Goal: Information Seeking & Learning: Find specific fact

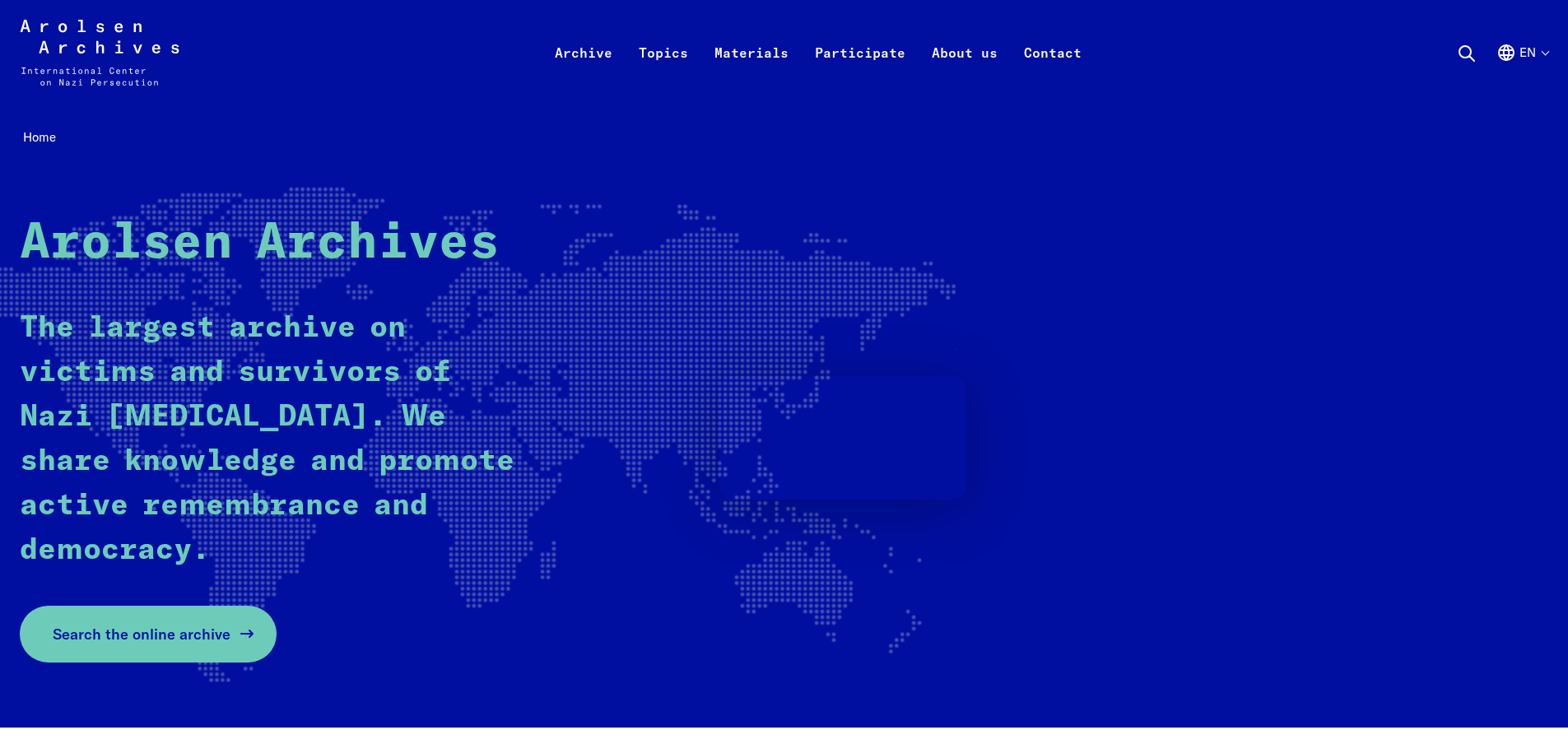
click at [133, 631] on div "Home Arolsen Archives The largest archive on victims and survivors of Nazi pers…" at bounding box center [783, 416] width 1528 height 582
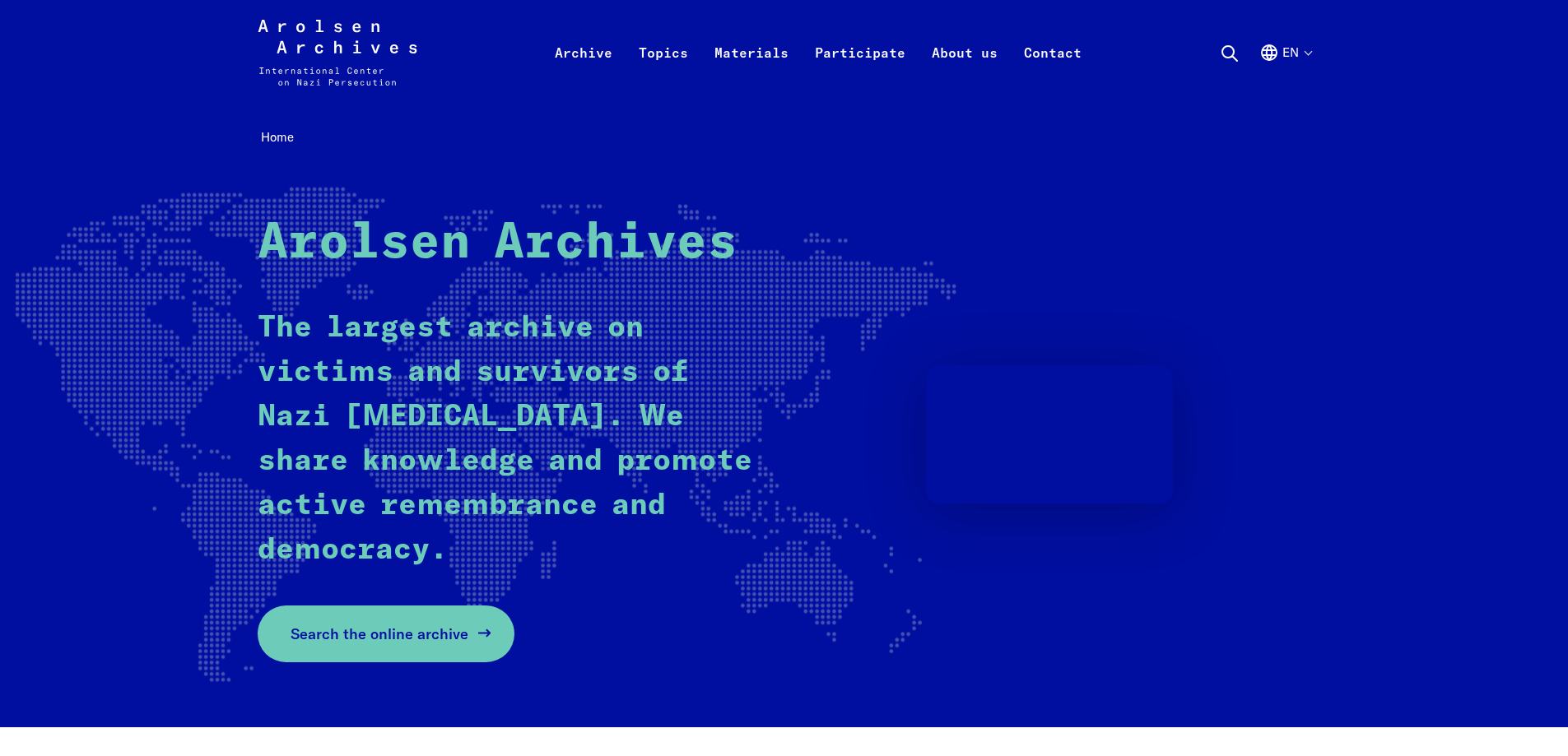
click at [475, 624] on icon at bounding box center [484, 633] width 19 height 19
click at [414, 625] on span "Search the online archive" at bounding box center [379, 634] width 178 height 22
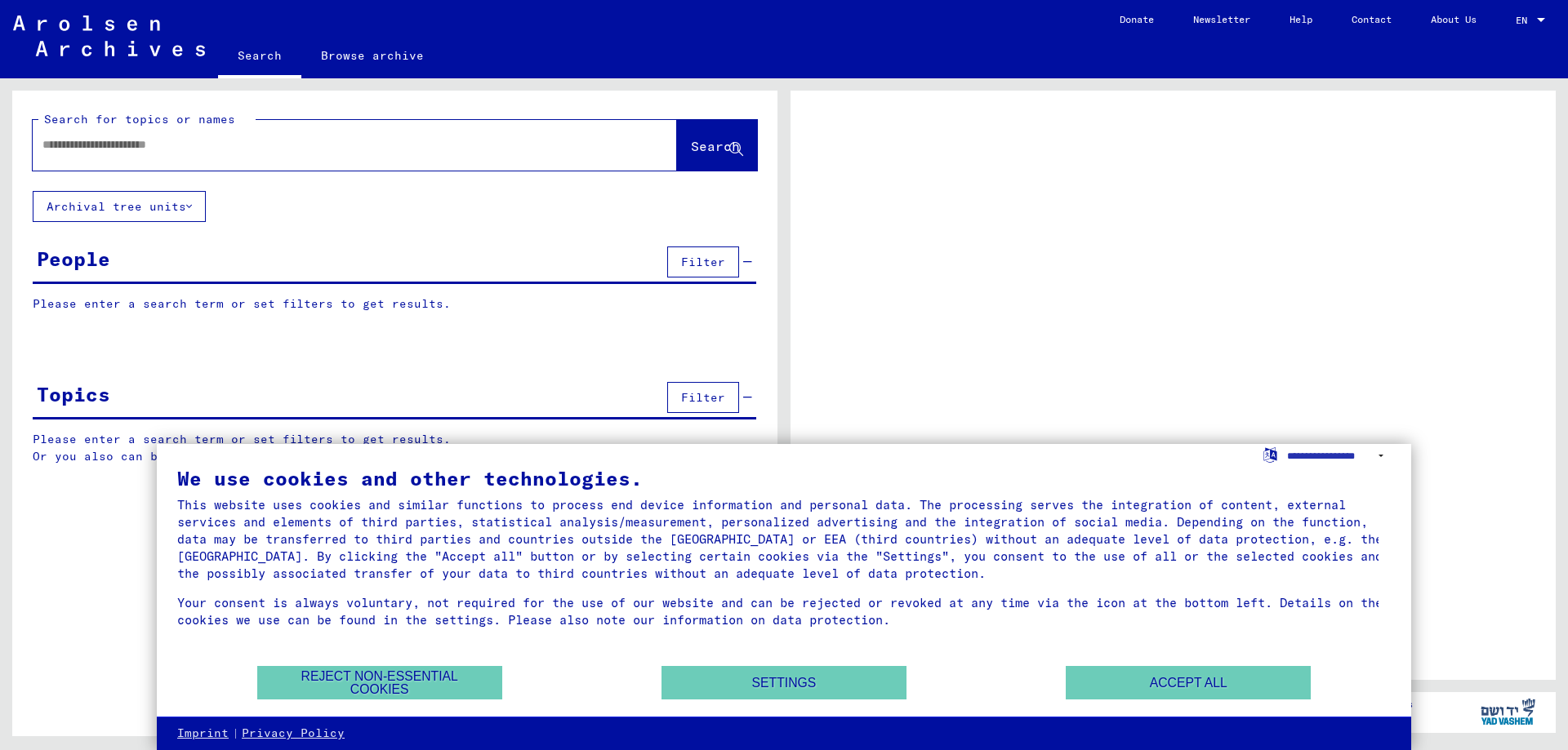
click at [204, 145] on input "text" at bounding box center [339, 145] width 595 height 17
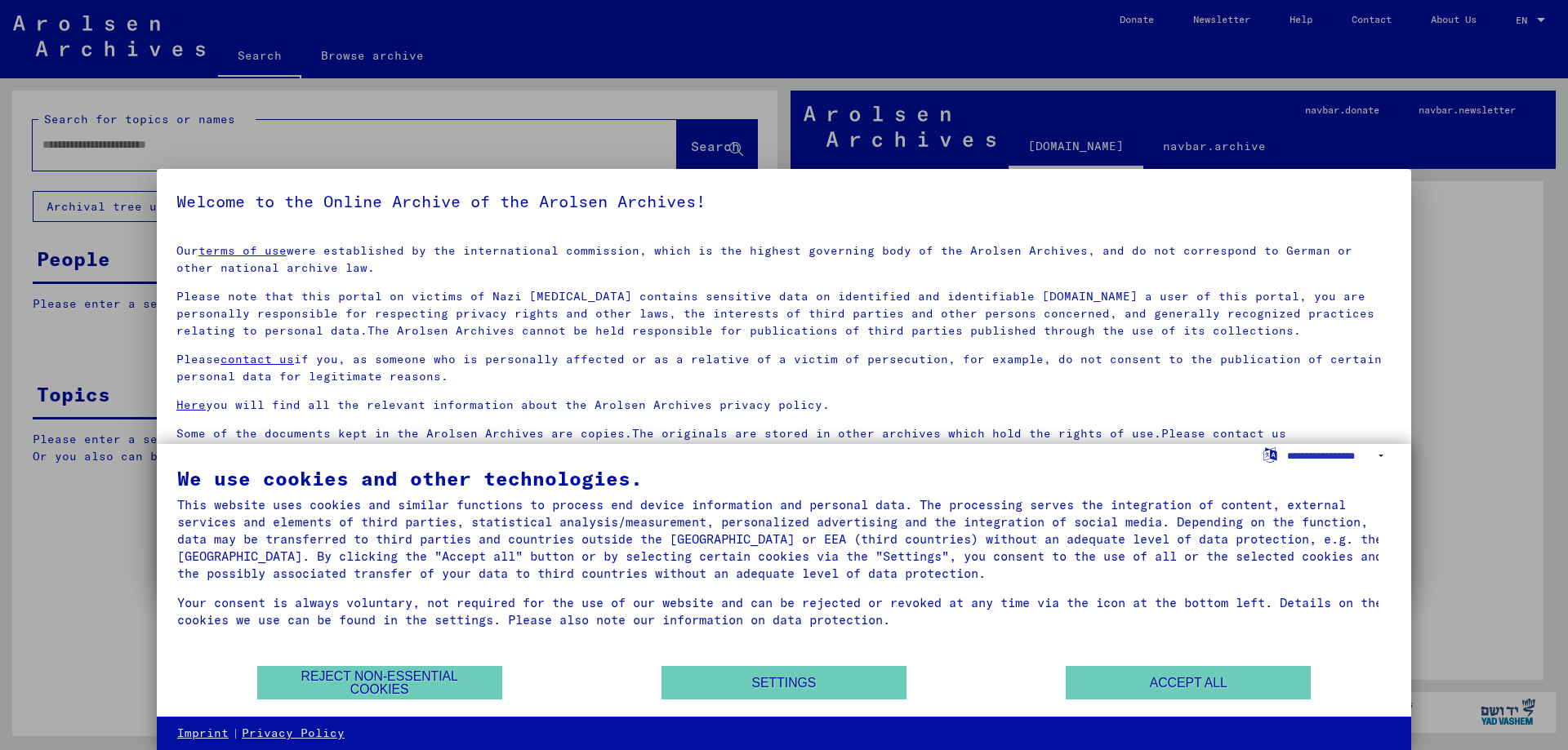
click at [198, 243] on link "terms of use" at bounding box center [242, 250] width 88 height 15
click at [1145, 685] on button "Accept all" at bounding box center [1187, 683] width 245 height 34
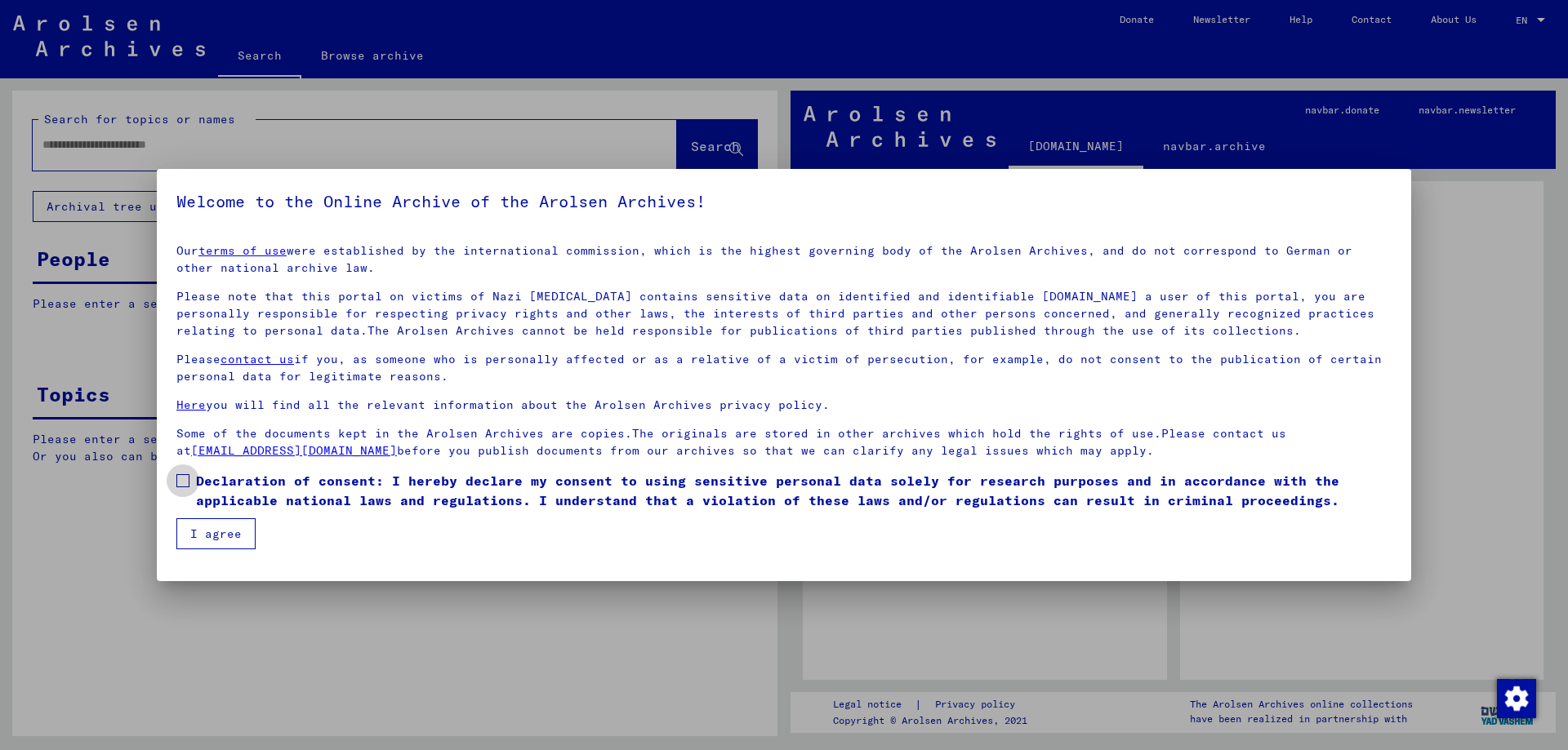
click at [182, 479] on span at bounding box center [182, 480] width 13 height 13
click at [197, 535] on button "I agree" at bounding box center [215, 534] width 79 height 31
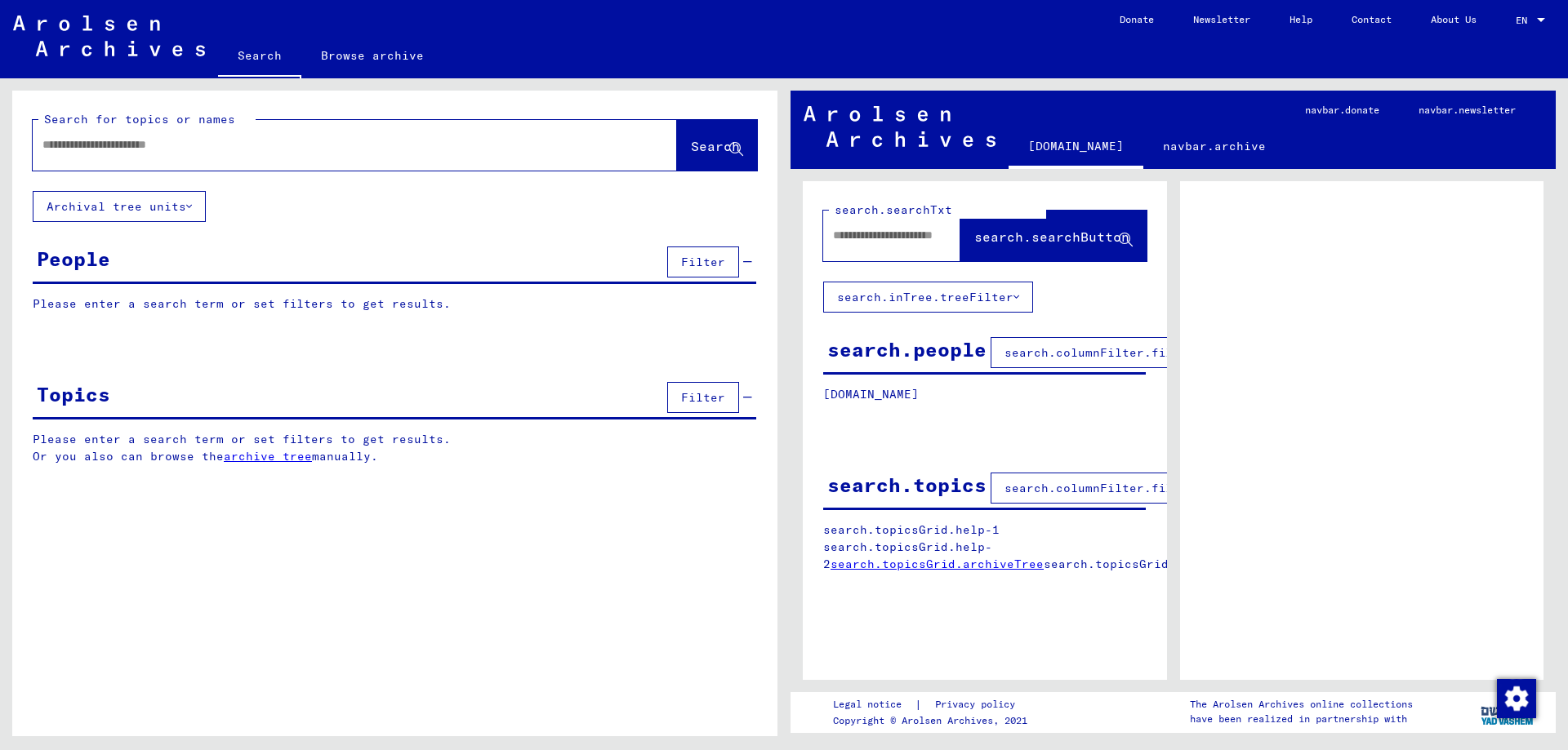
click at [154, 153] on input "text" at bounding box center [339, 145] width 595 height 17
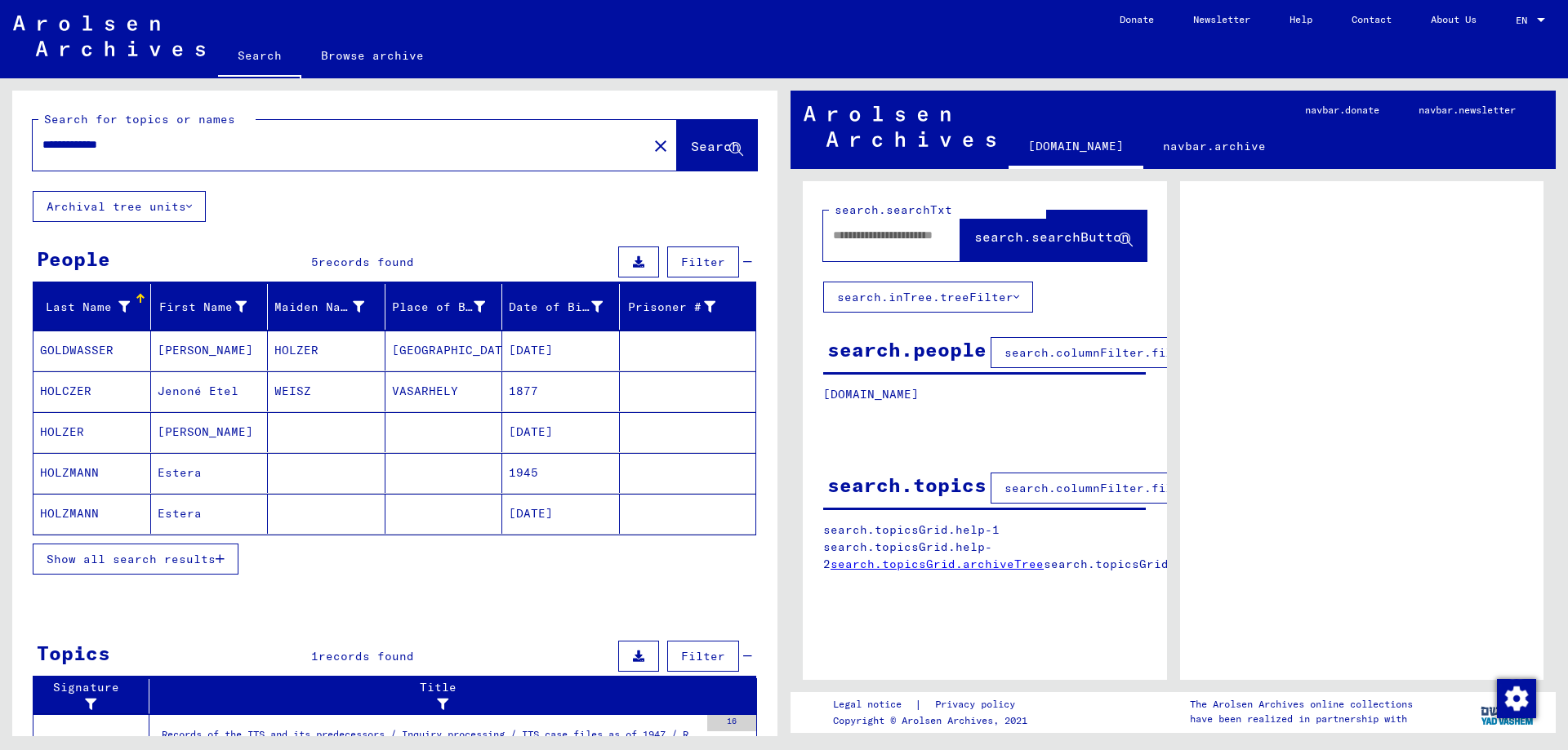
click at [212, 562] on span "Show all search results" at bounding box center [131, 559] width 169 height 15
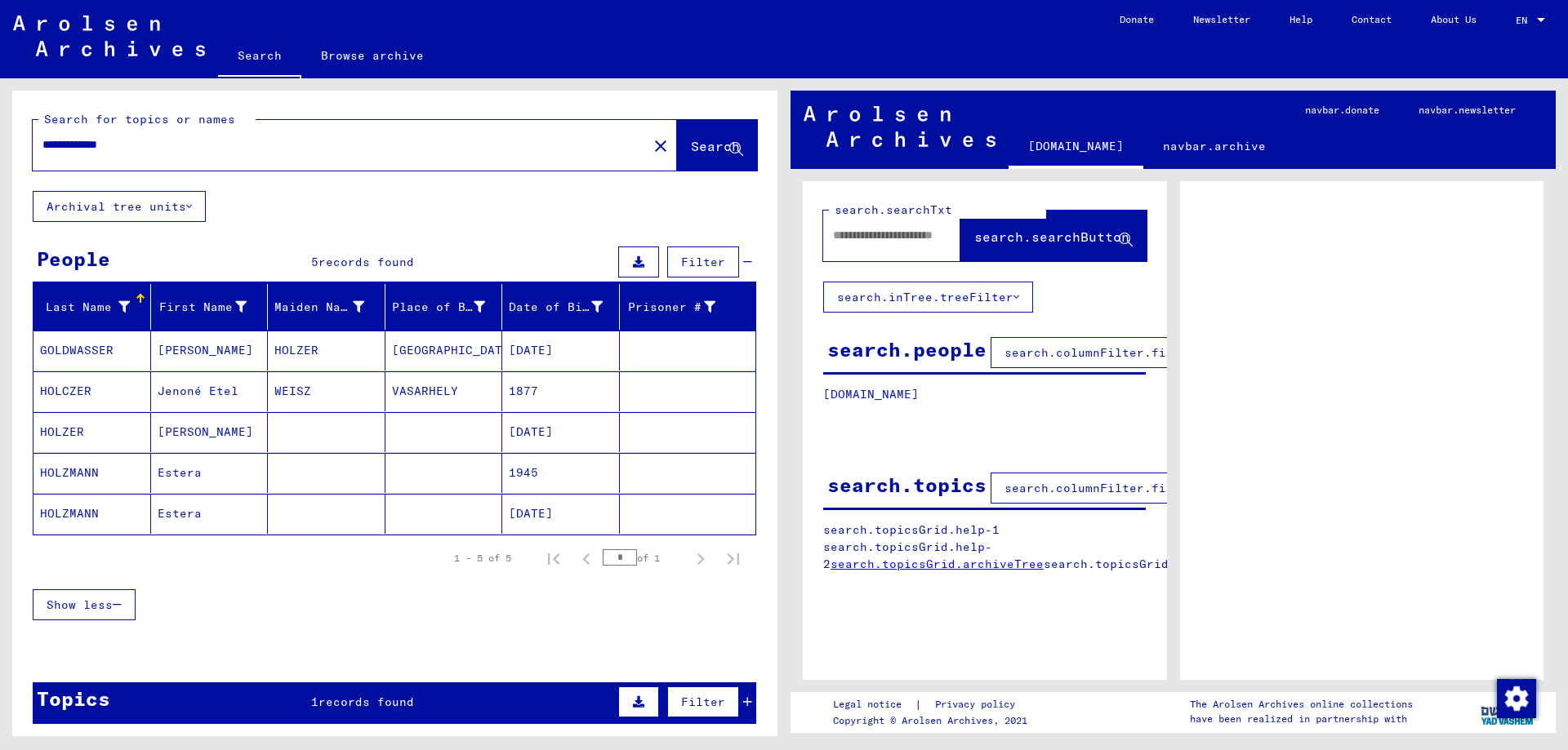
drag, startPoint x: 138, startPoint y: 148, endPoint x: 0, endPoint y: 123, distance: 140.2
click at [0, 123] on div "**********" at bounding box center [392, 407] width 784 height 658
click at [718, 138] on span "Search" at bounding box center [714, 146] width 49 height 17
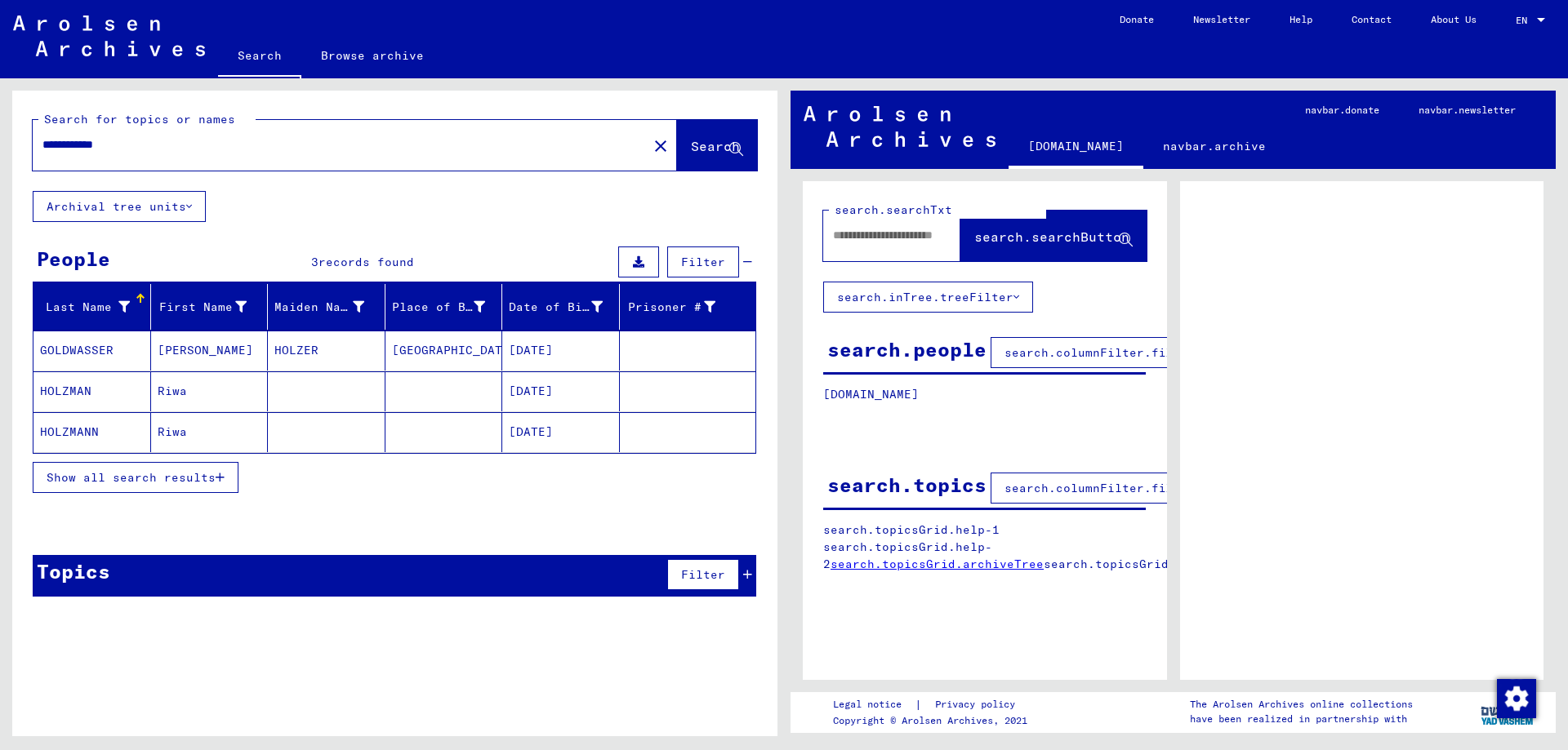
click at [127, 456] on div "Show all search results" at bounding box center [394, 478] width 723 height 48
click at [140, 469] on button "Show all search results" at bounding box center [136, 478] width 205 height 31
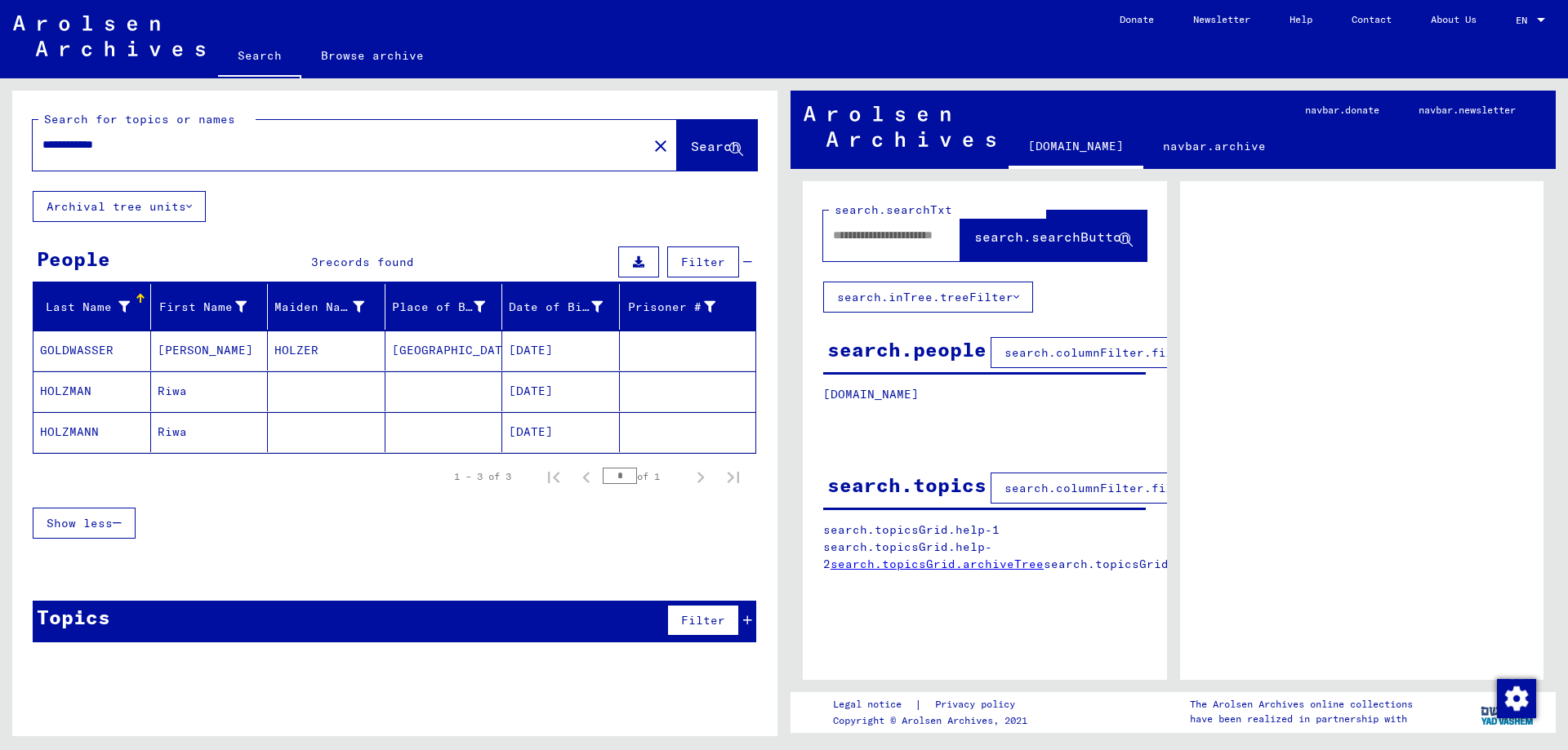
click at [569, 392] on mat-cell "12/20/1909" at bounding box center [561, 392] width 117 height 40
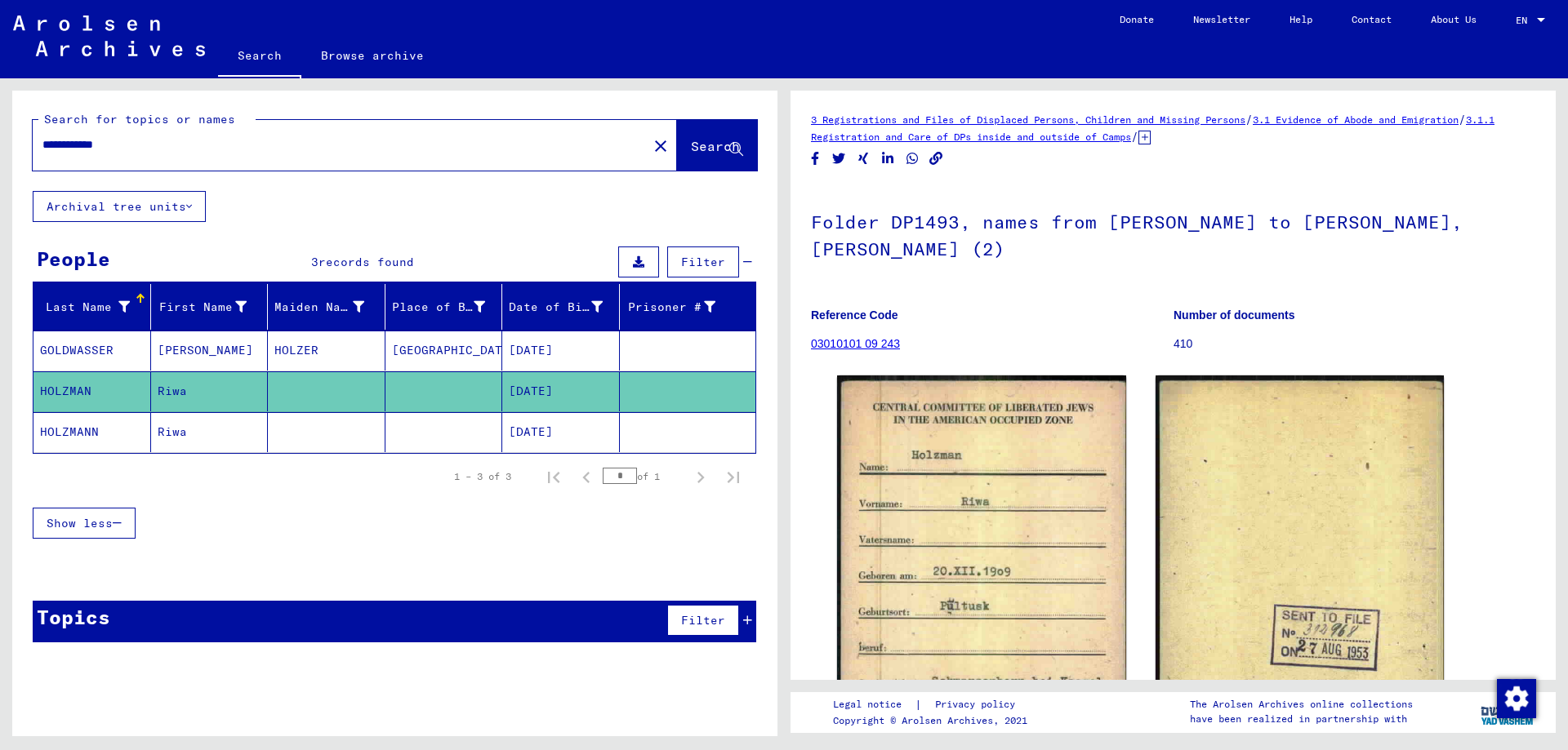
click at [425, 436] on mat-cell at bounding box center [444, 433] width 117 height 40
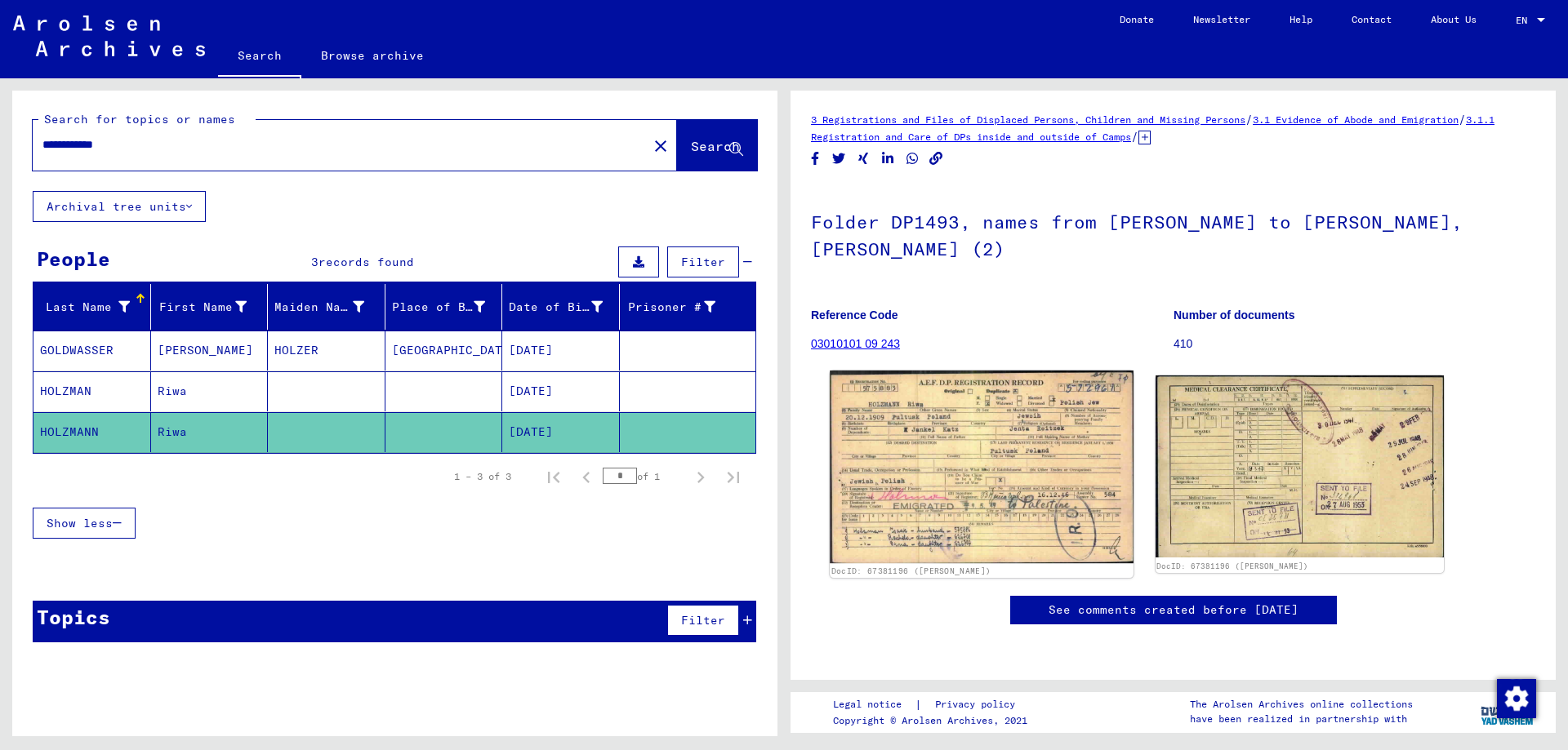
click at [972, 451] on img at bounding box center [981, 467] width 303 height 193
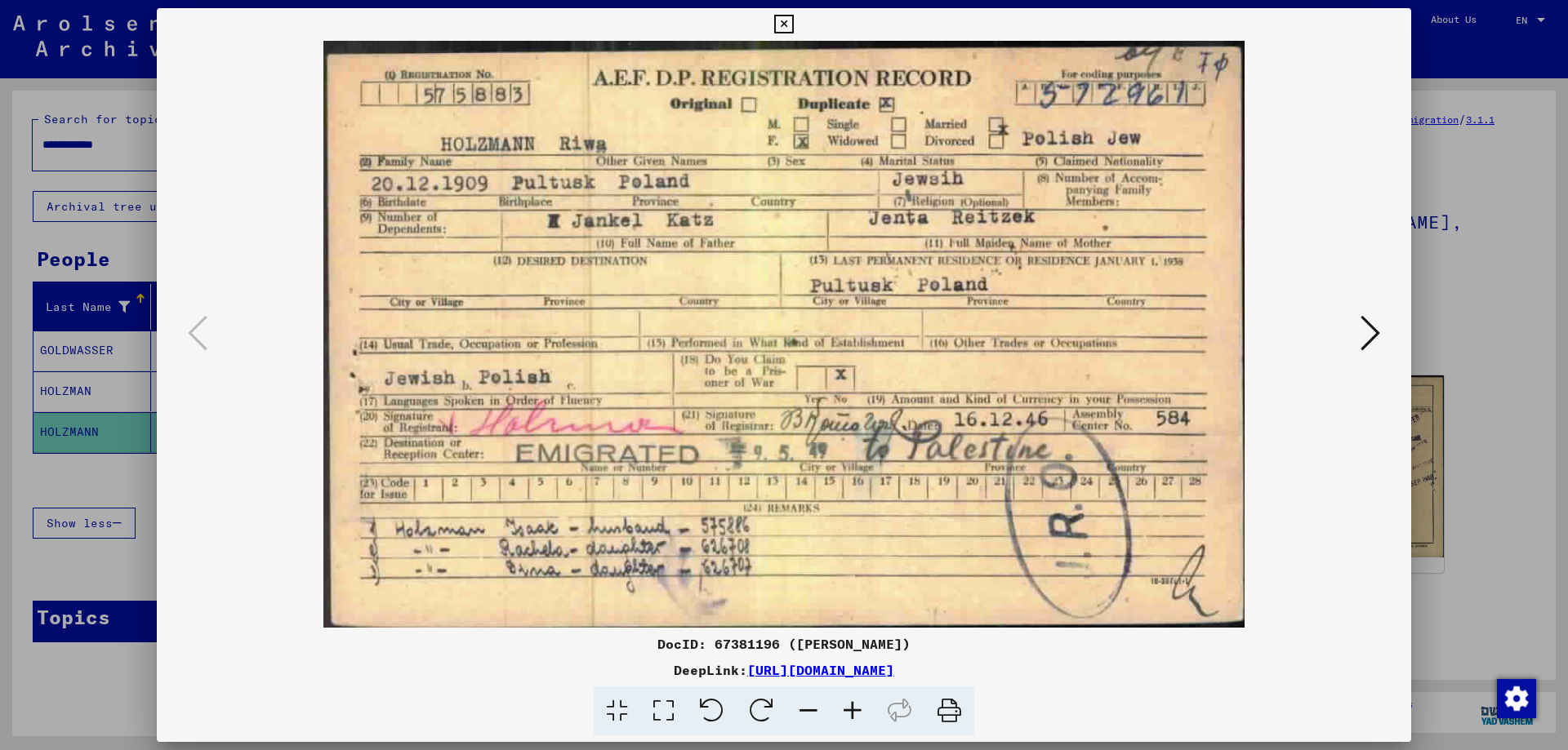
click at [112, 481] on div at bounding box center [784, 375] width 1568 height 750
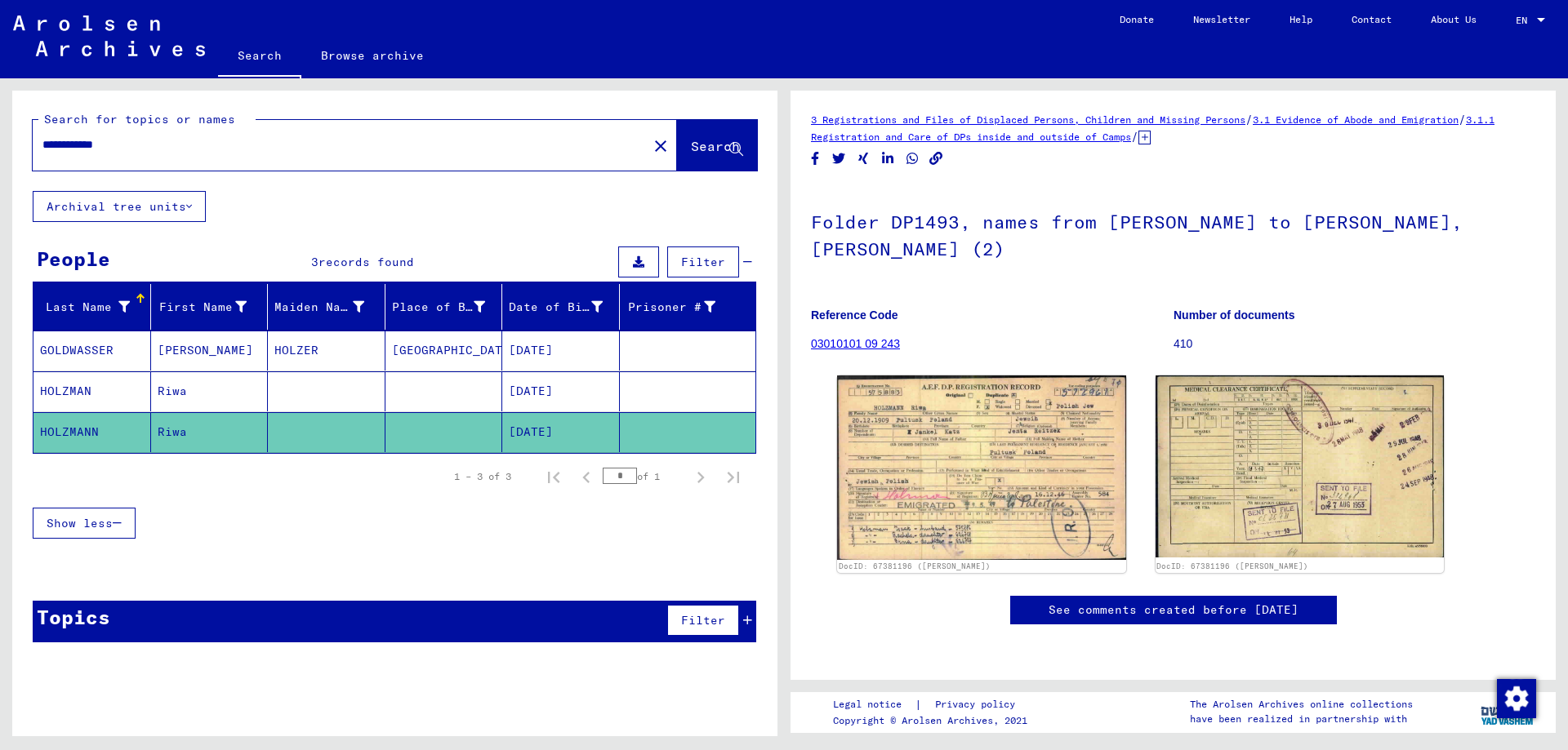
click at [71, 145] on input "**********" at bounding box center [339, 145] width 595 height 17
click at [696, 135] on button "Search" at bounding box center [716, 145] width 80 height 50
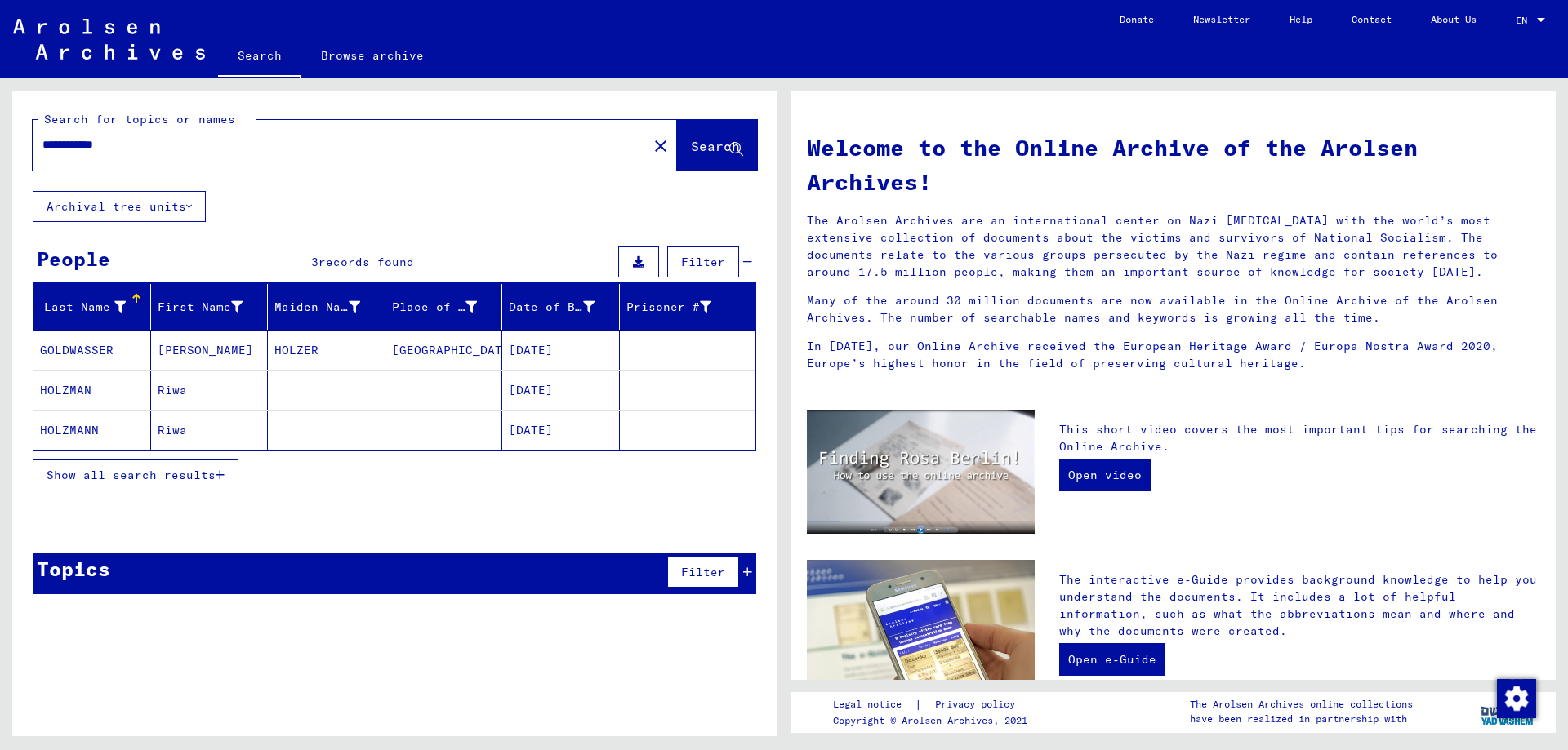
click at [216, 470] on icon "button" at bounding box center [220, 475] width 9 height 11
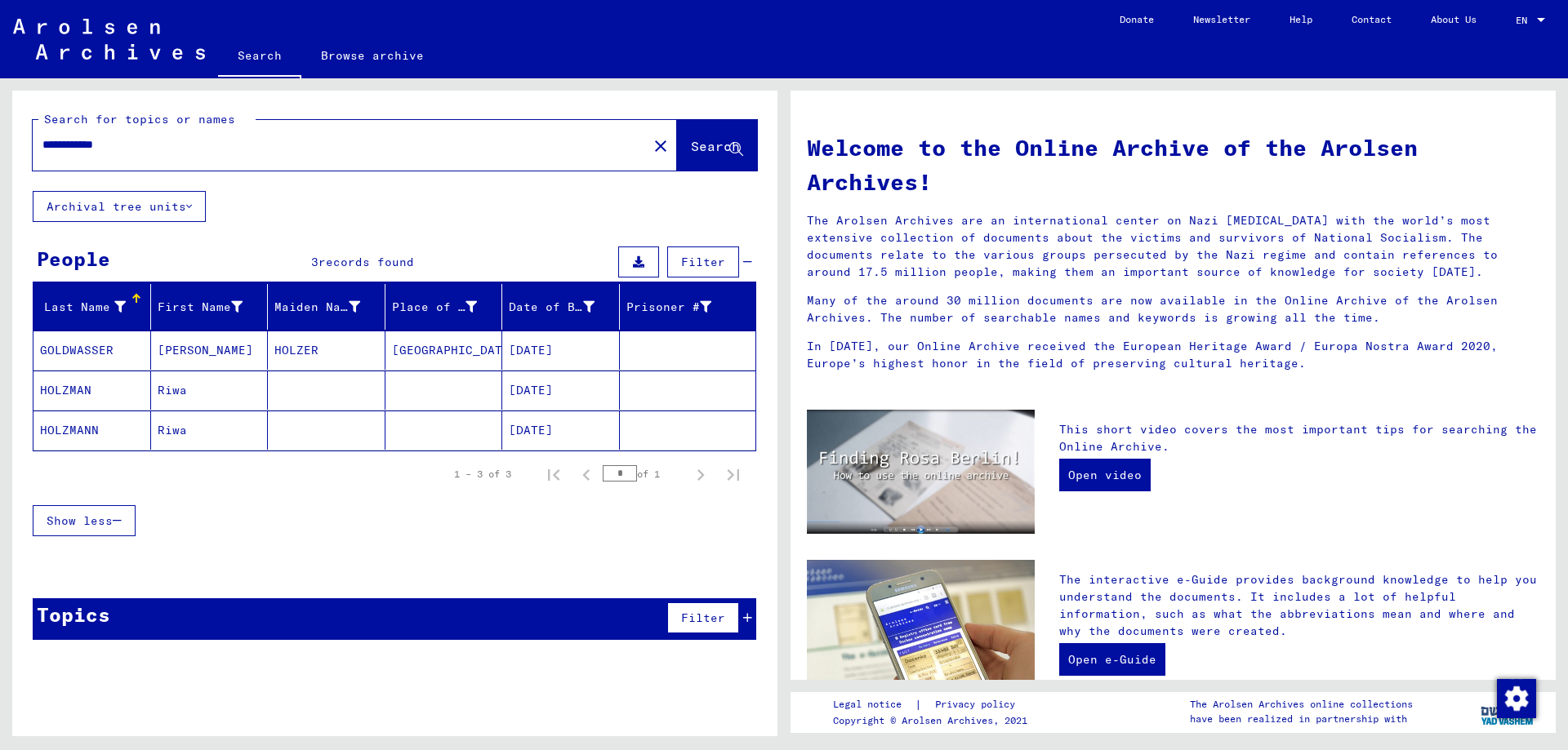
drag, startPoint x: 129, startPoint y: 145, endPoint x: 0, endPoint y: 154, distance: 129.3
click at [0, 154] on div "**********" at bounding box center [392, 407] width 784 height 658
type input "*"
click at [704, 135] on button "Search" at bounding box center [716, 145] width 80 height 50
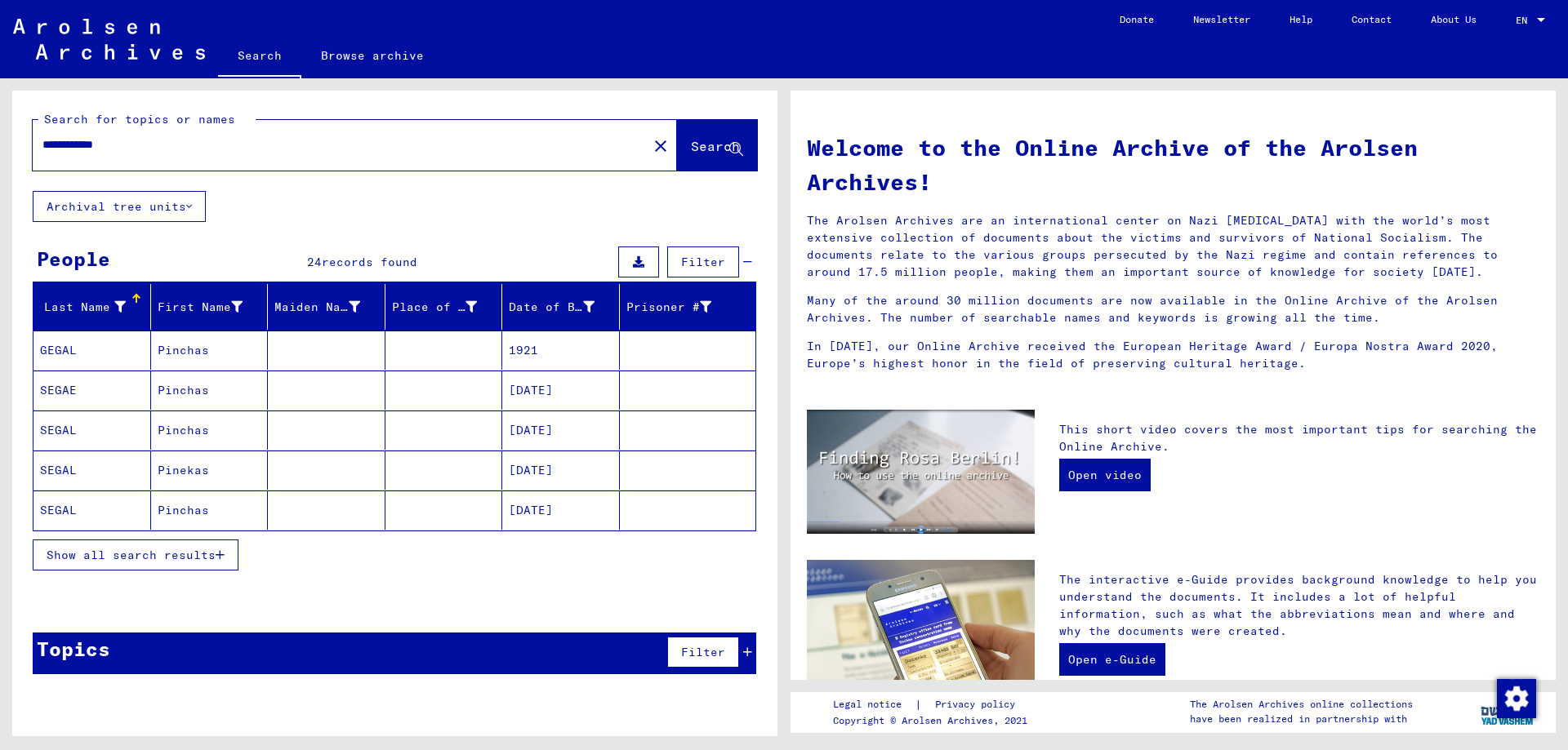
click at [202, 558] on span "Show all search results" at bounding box center [131, 555] width 169 height 15
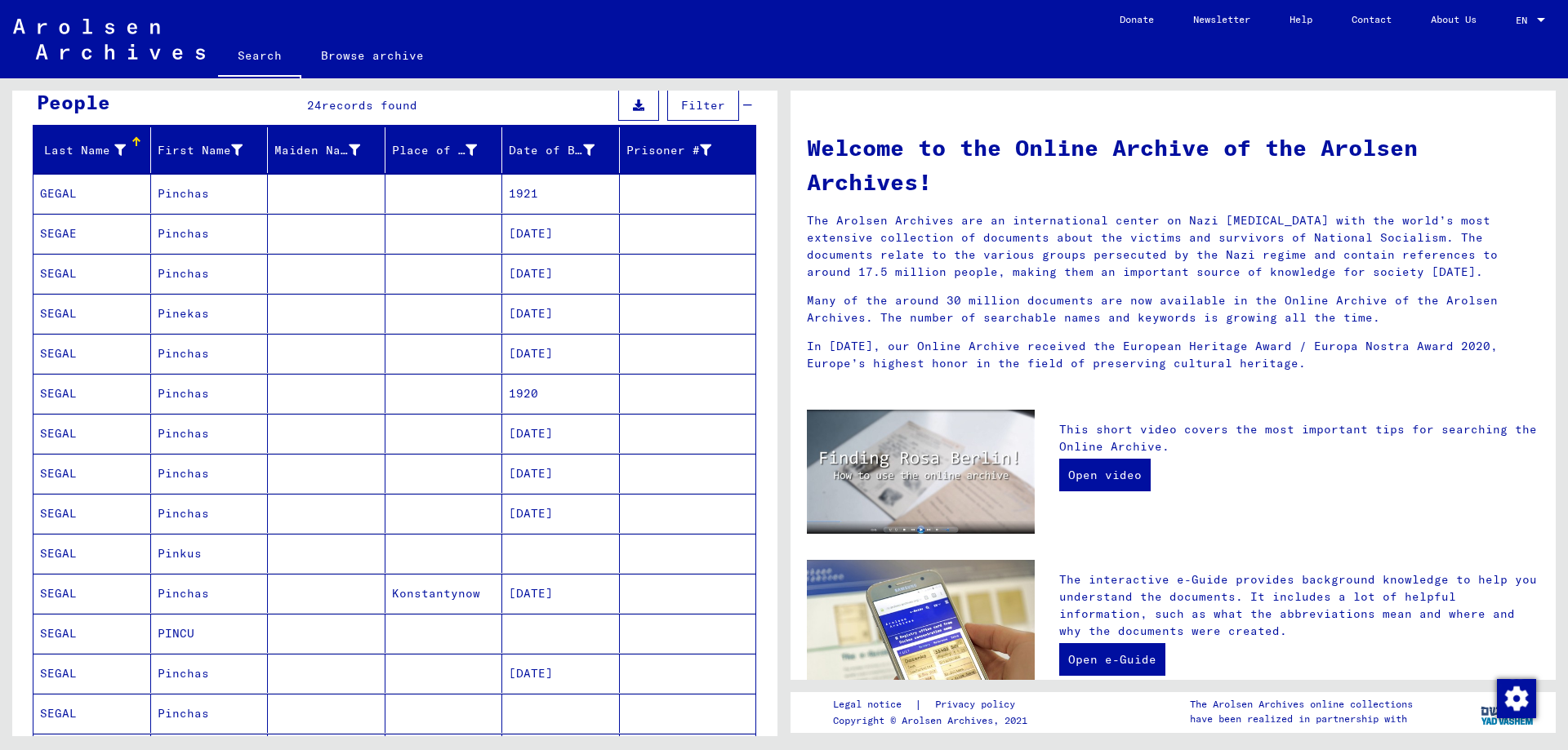
scroll to position [163, 0]
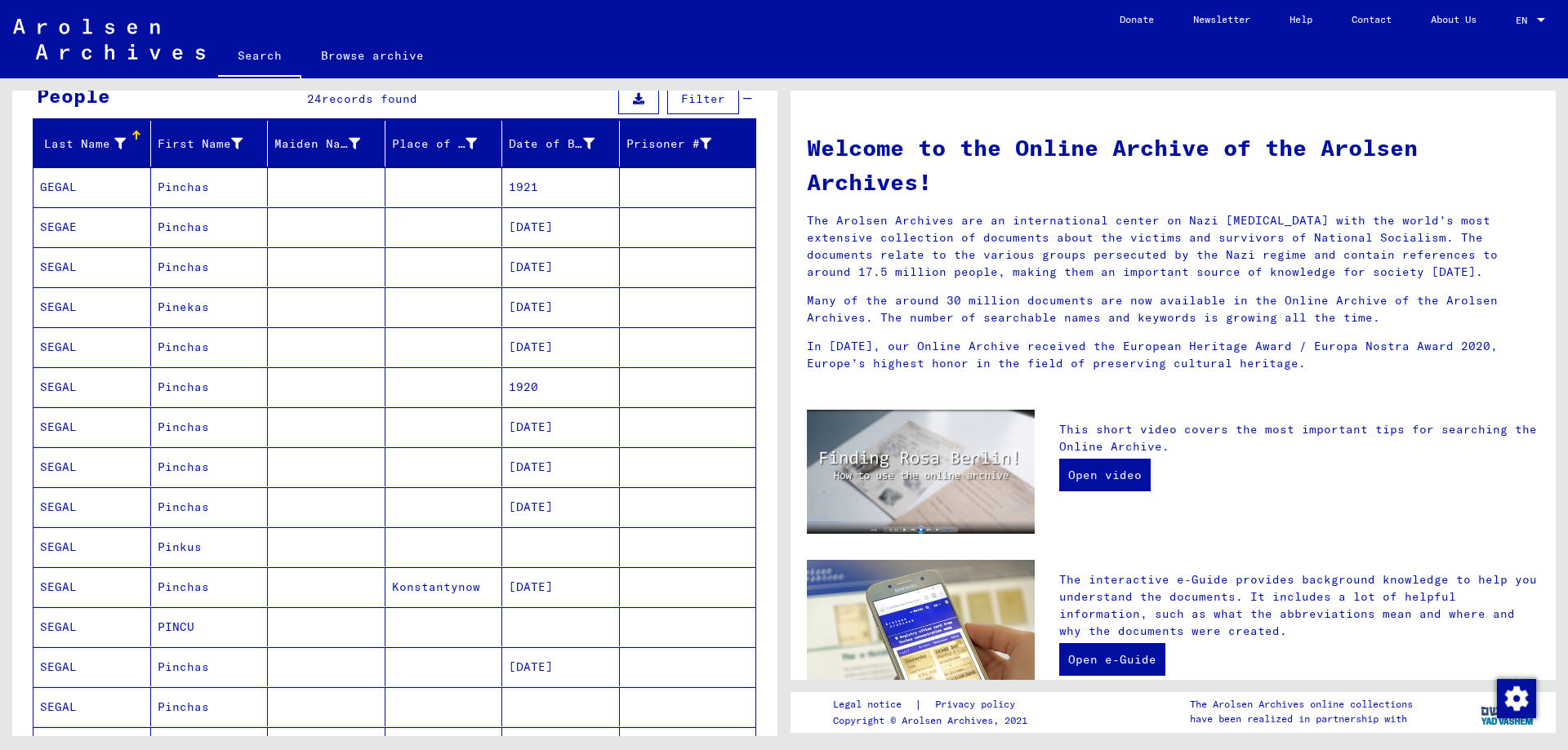
click at [589, 503] on mat-cell "05/10/1926" at bounding box center [561, 507] width 117 height 39
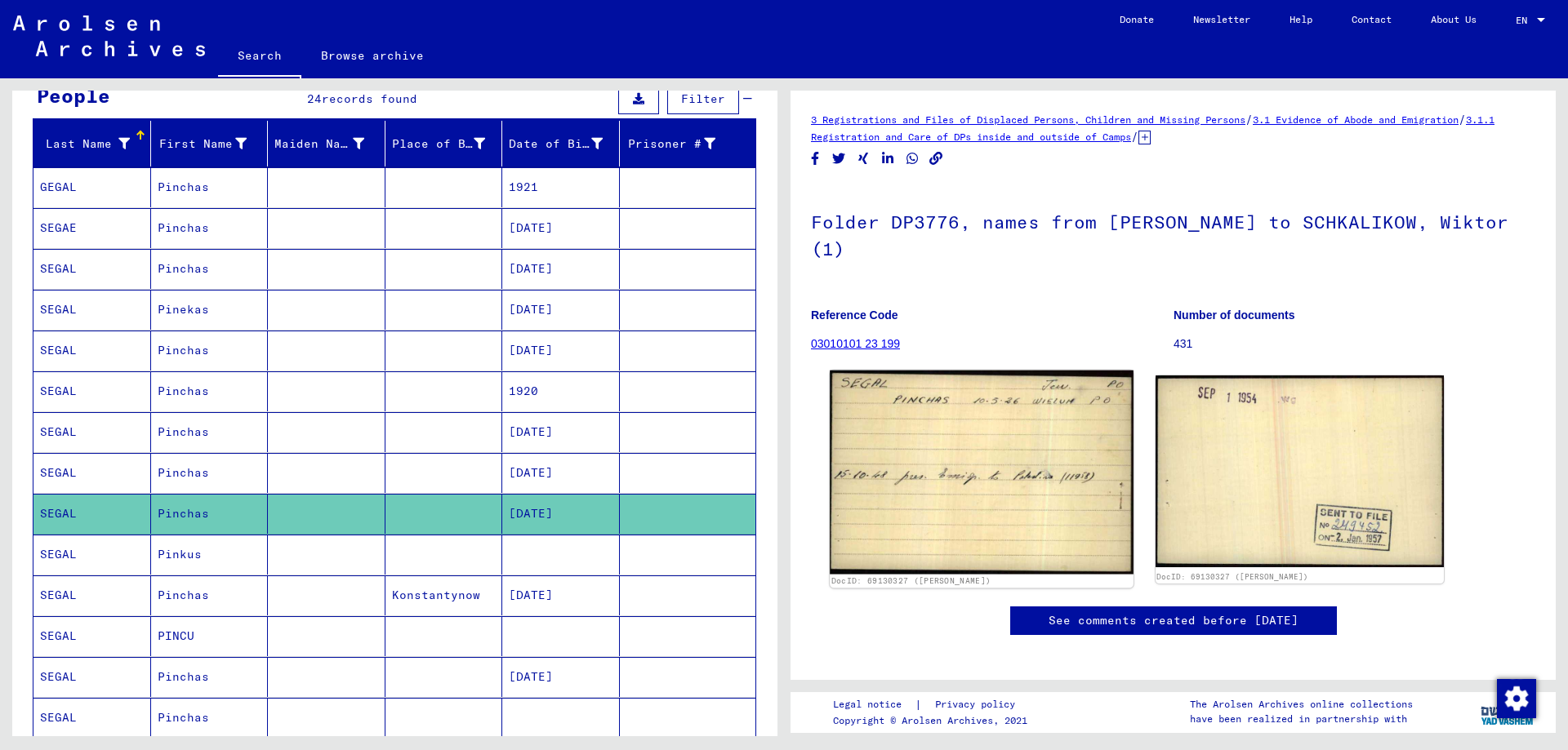
click at [972, 480] on img at bounding box center [981, 472] width 303 height 204
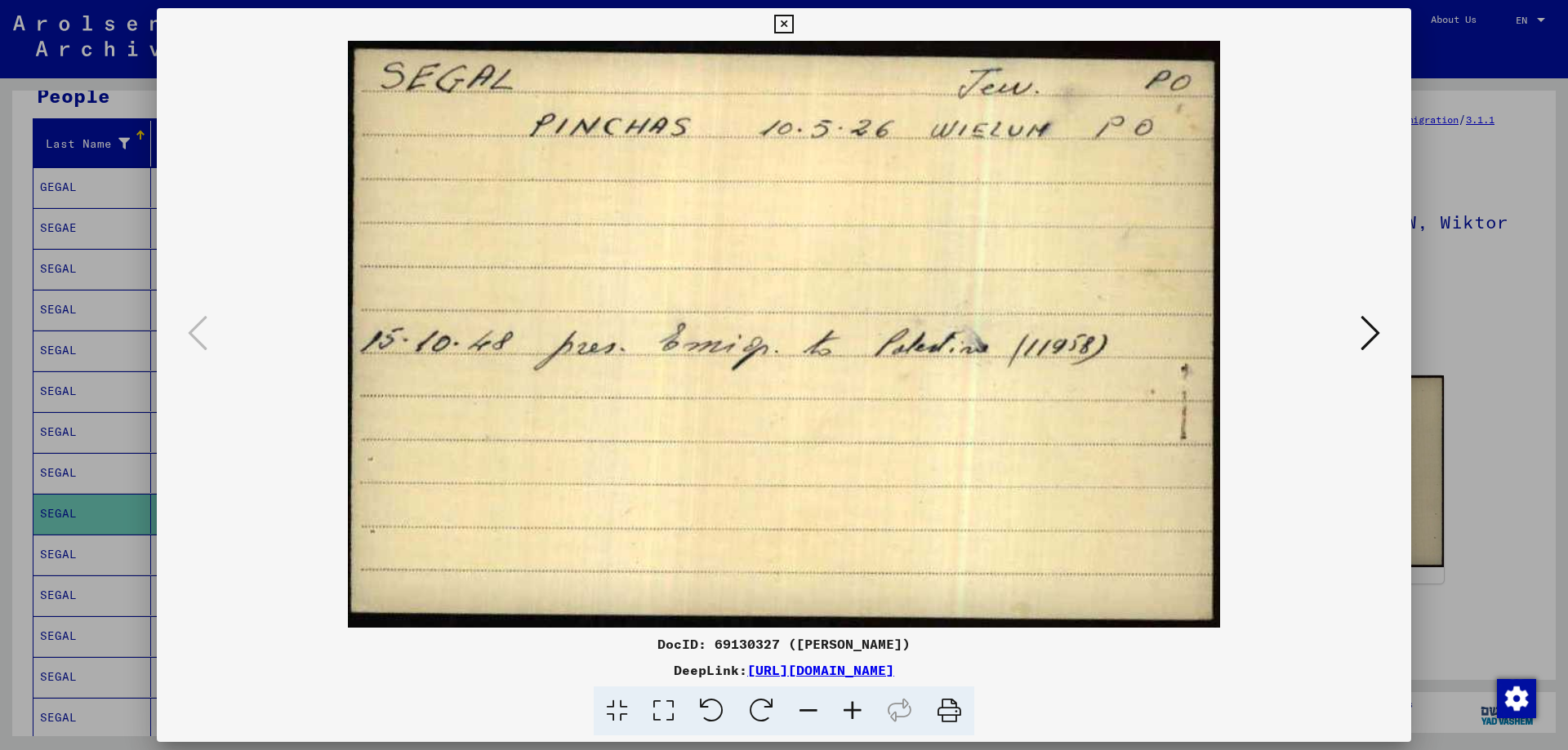
click at [972, 480] on img at bounding box center [783, 335] width 1143 height 587
click at [1375, 331] on icon at bounding box center [1369, 333] width 19 height 39
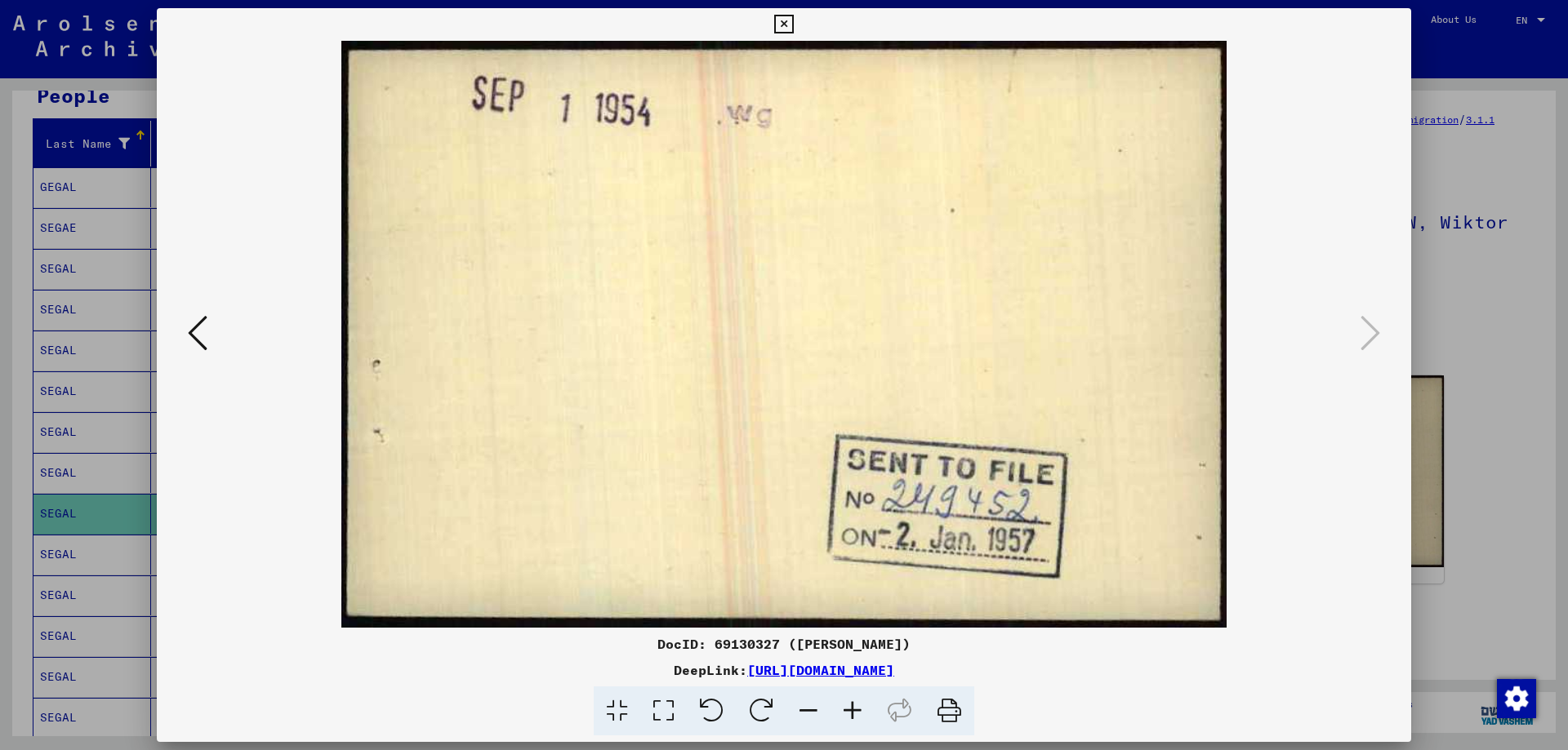
click at [190, 325] on icon at bounding box center [197, 333] width 19 height 39
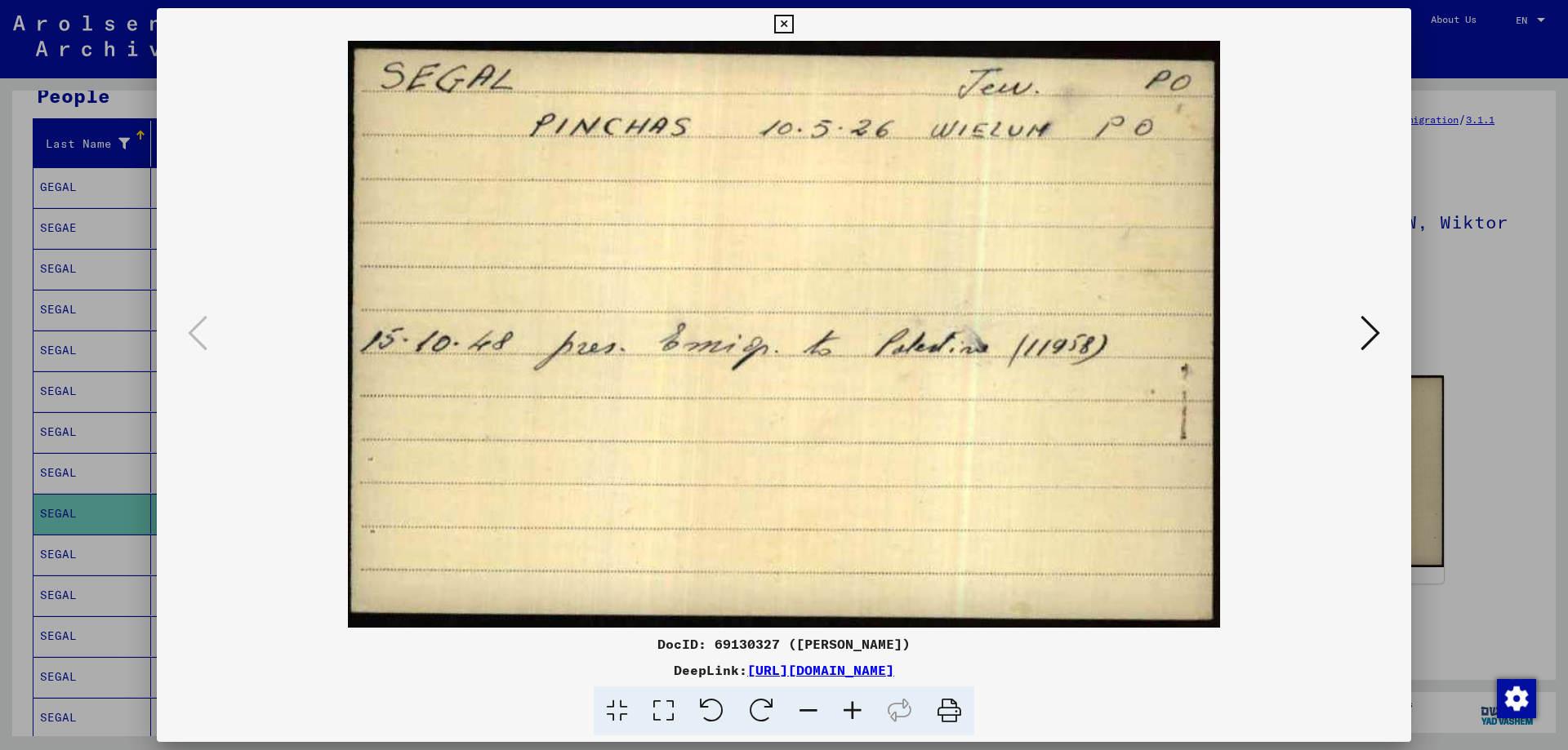
click at [136, 517] on div at bounding box center [784, 375] width 1568 height 750
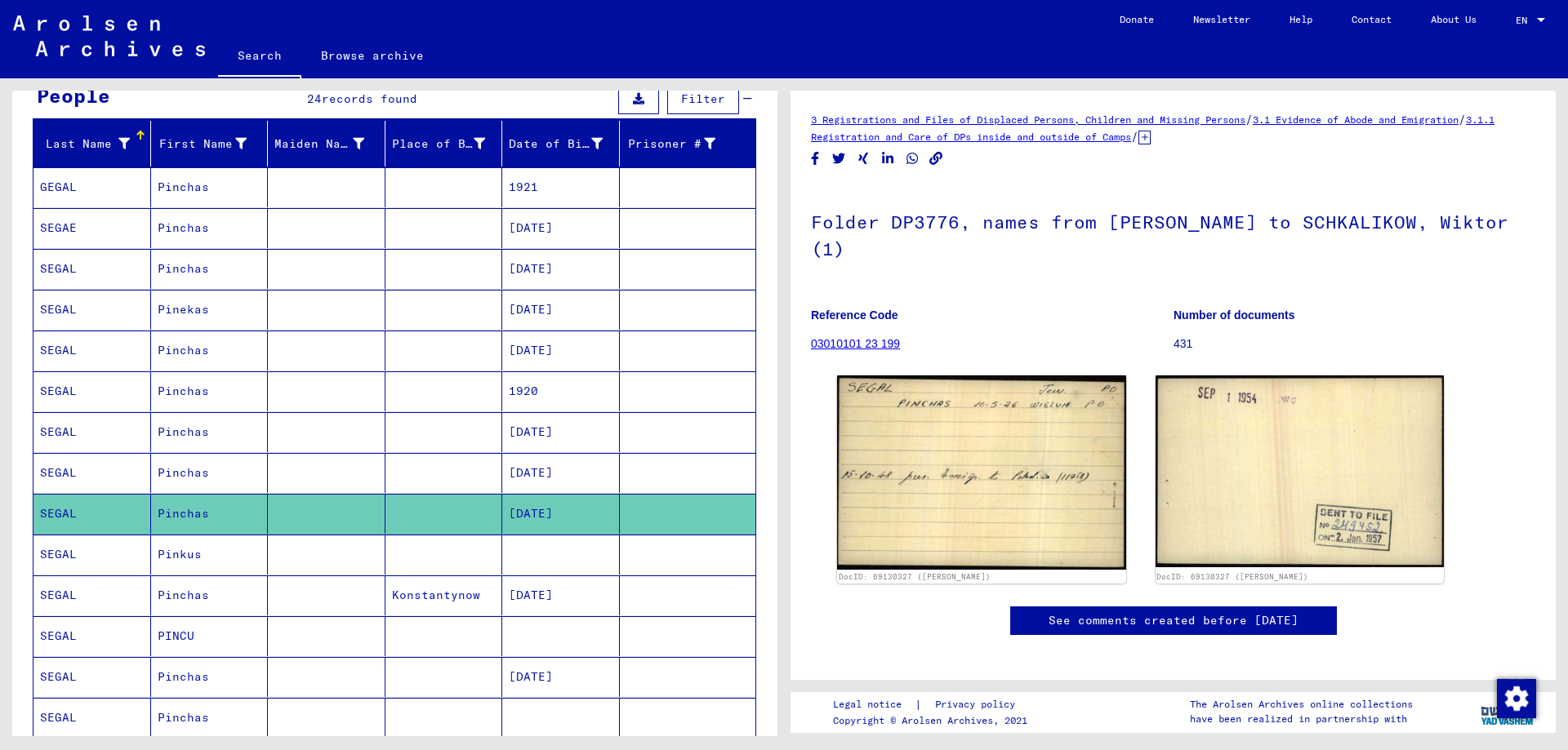
click at [233, 473] on mat-cell "Pinchas" at bounding box center [210, 473] width 117 height 40
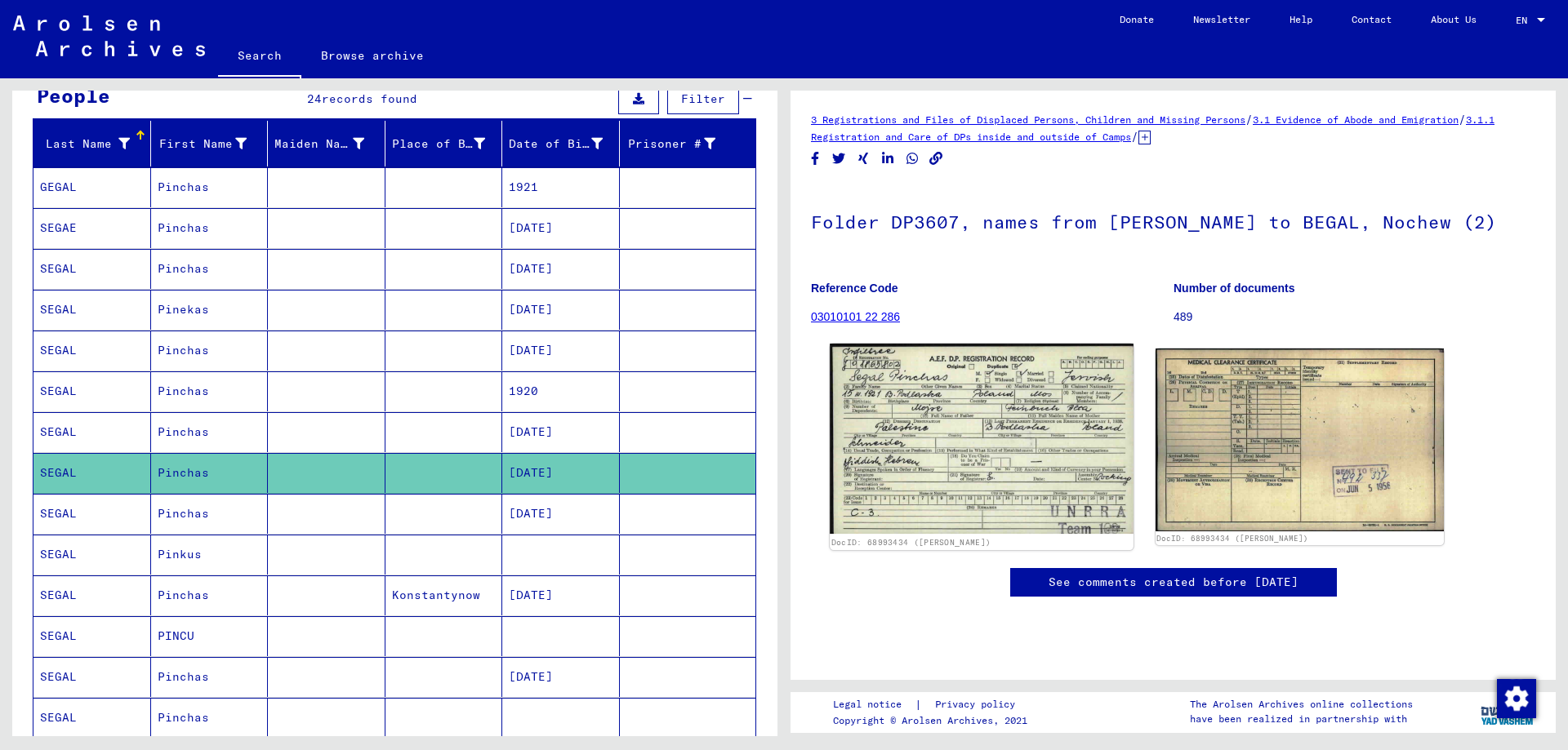
click at [1017, 419] on img at bounding box center [981, 439] width 303 height 191
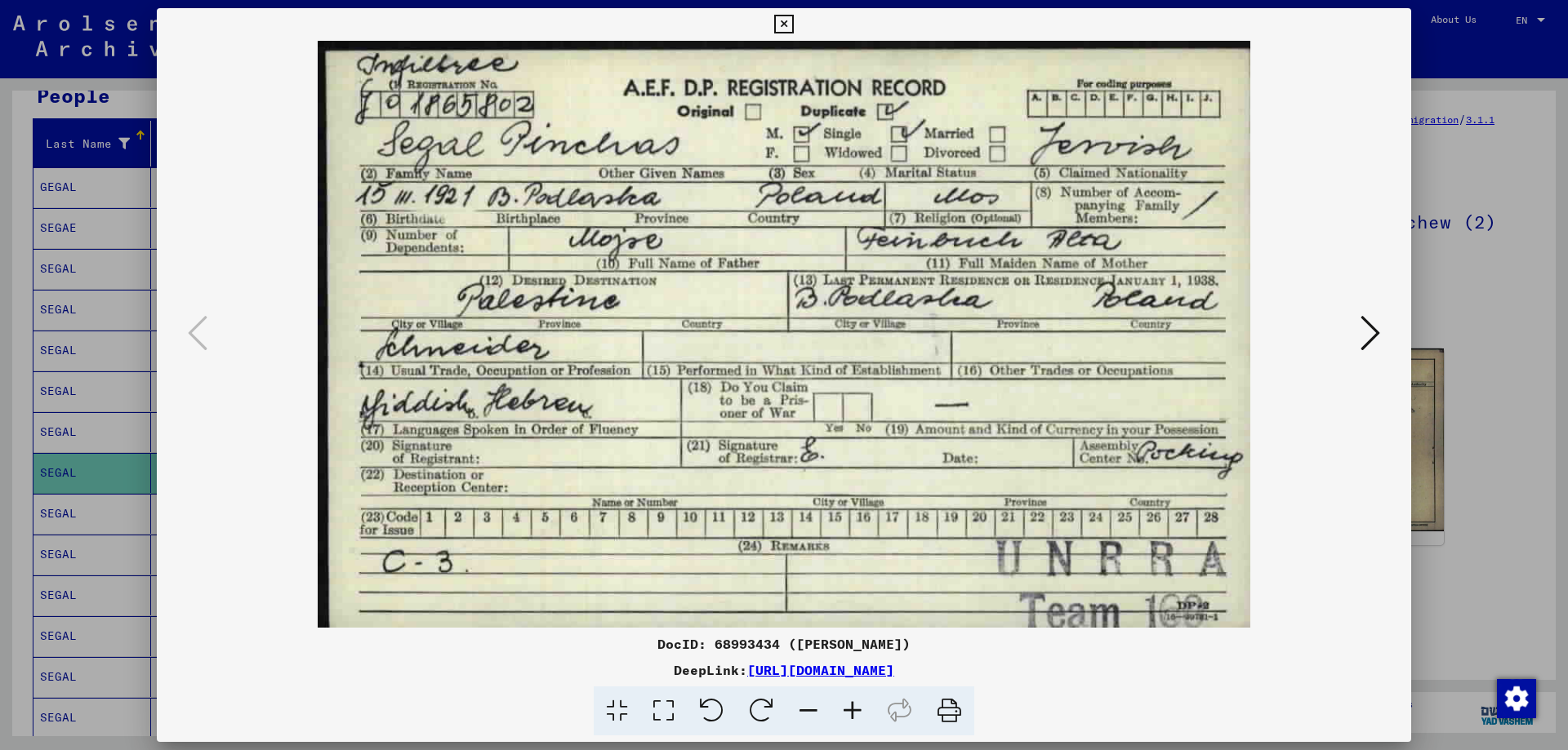
click at [1017, 419] on img at bounding box center [783, 335] width 1143 height 587
click at [1368, 334] on icon at bounding box center [1369, 333] width 19 height 39
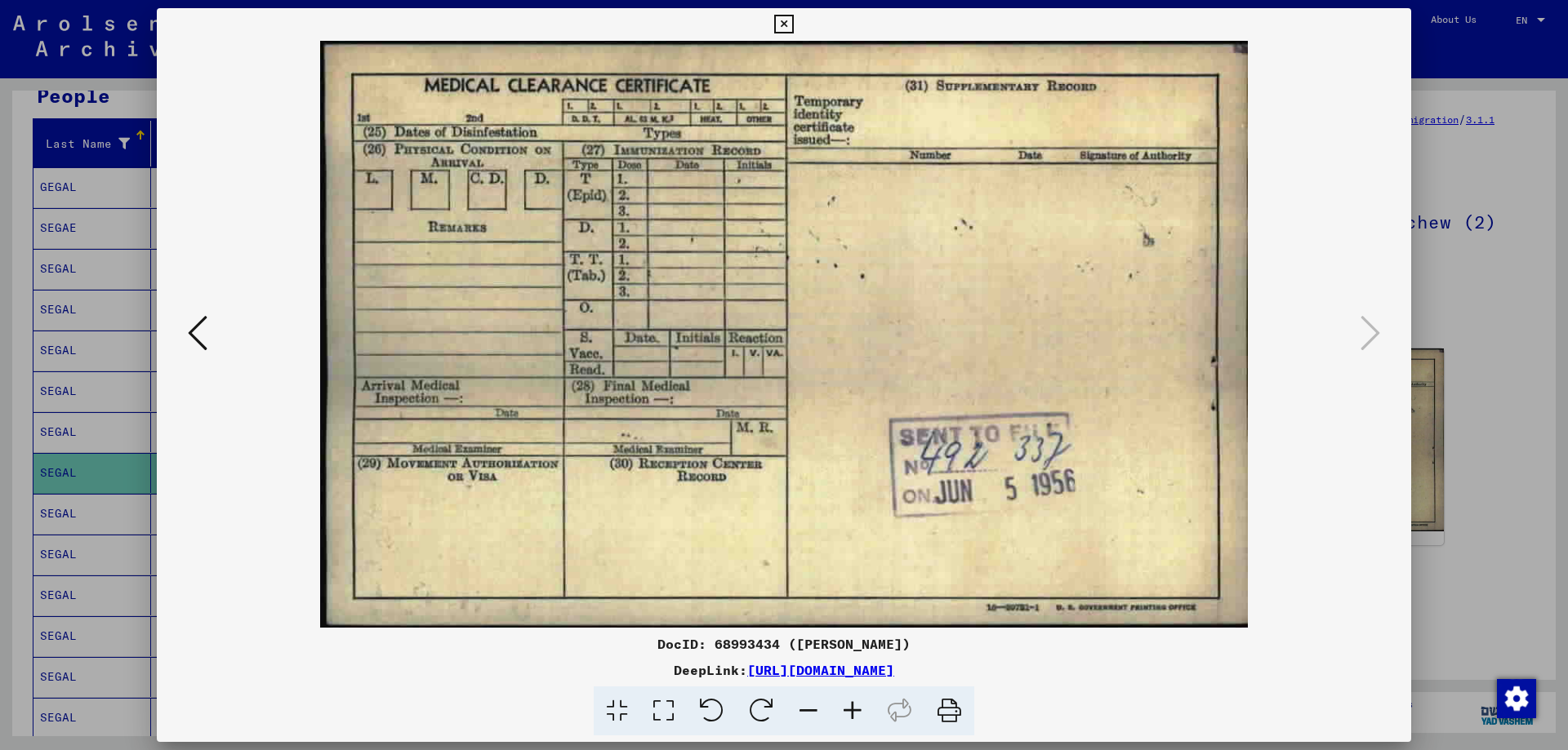
click at [1511, 278] on div at bounding box center [784, 375] width 1568 height 750
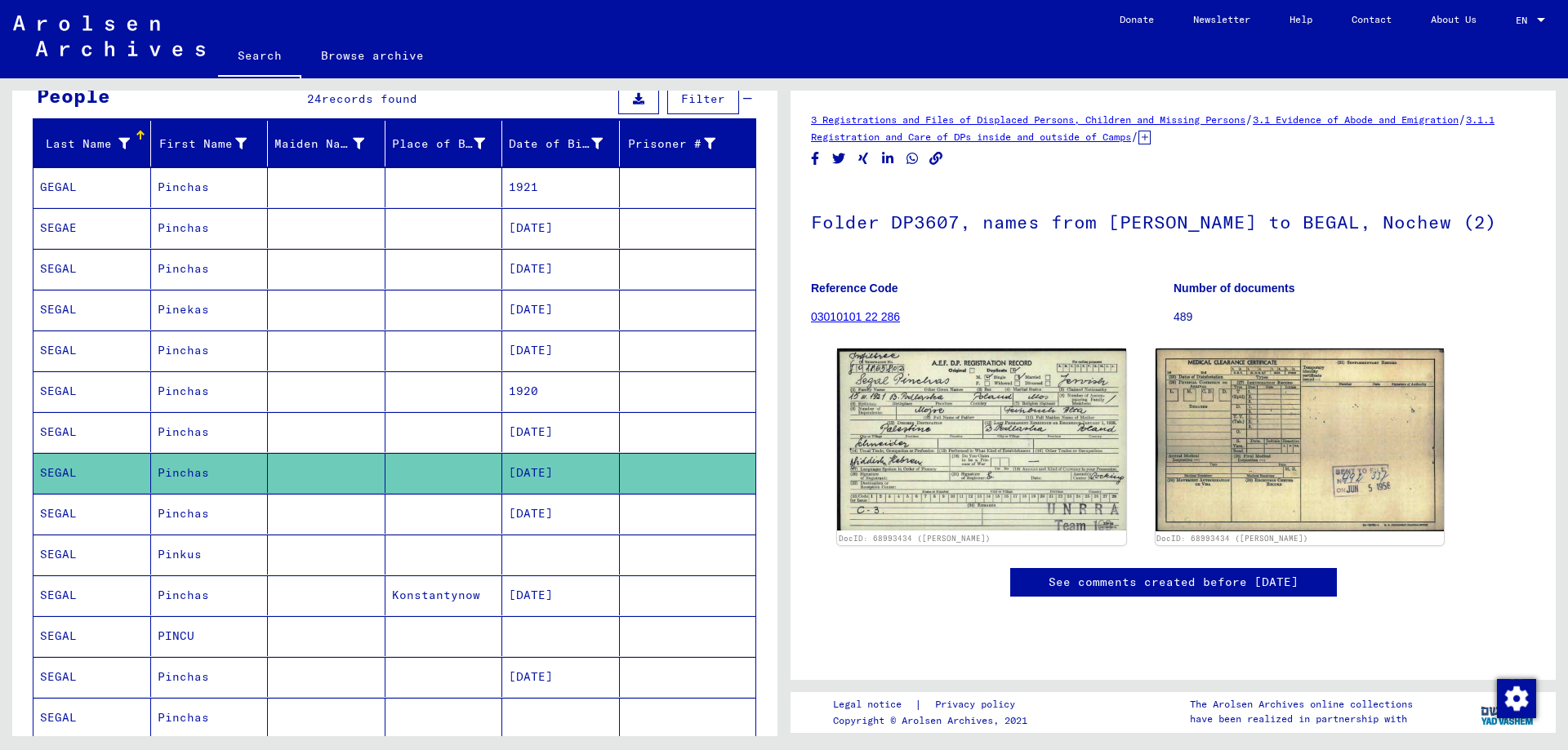
click at [538, 564] on mat-cell at bounding box center [561, 555] width 117 height 40
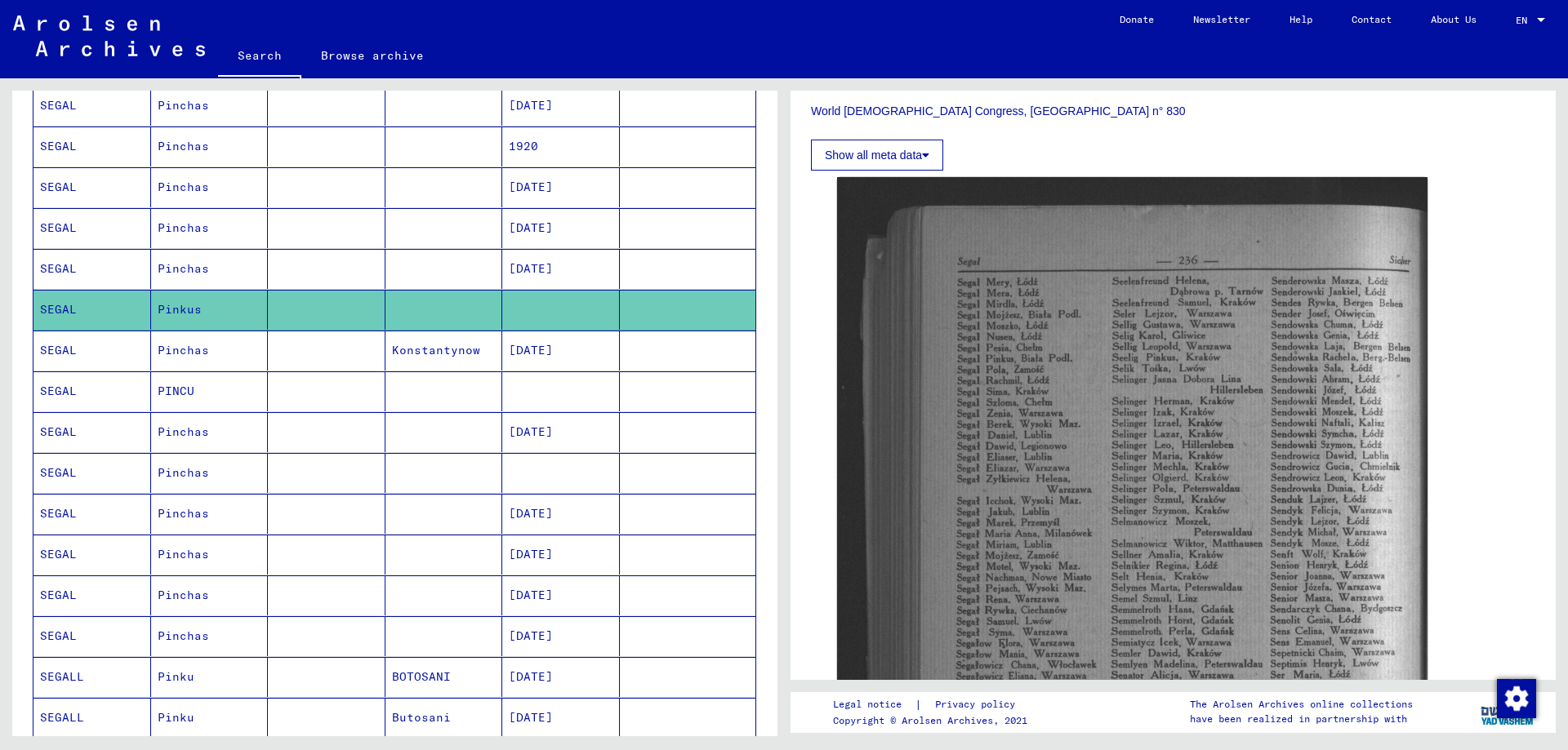
scroll to position [781, 0]
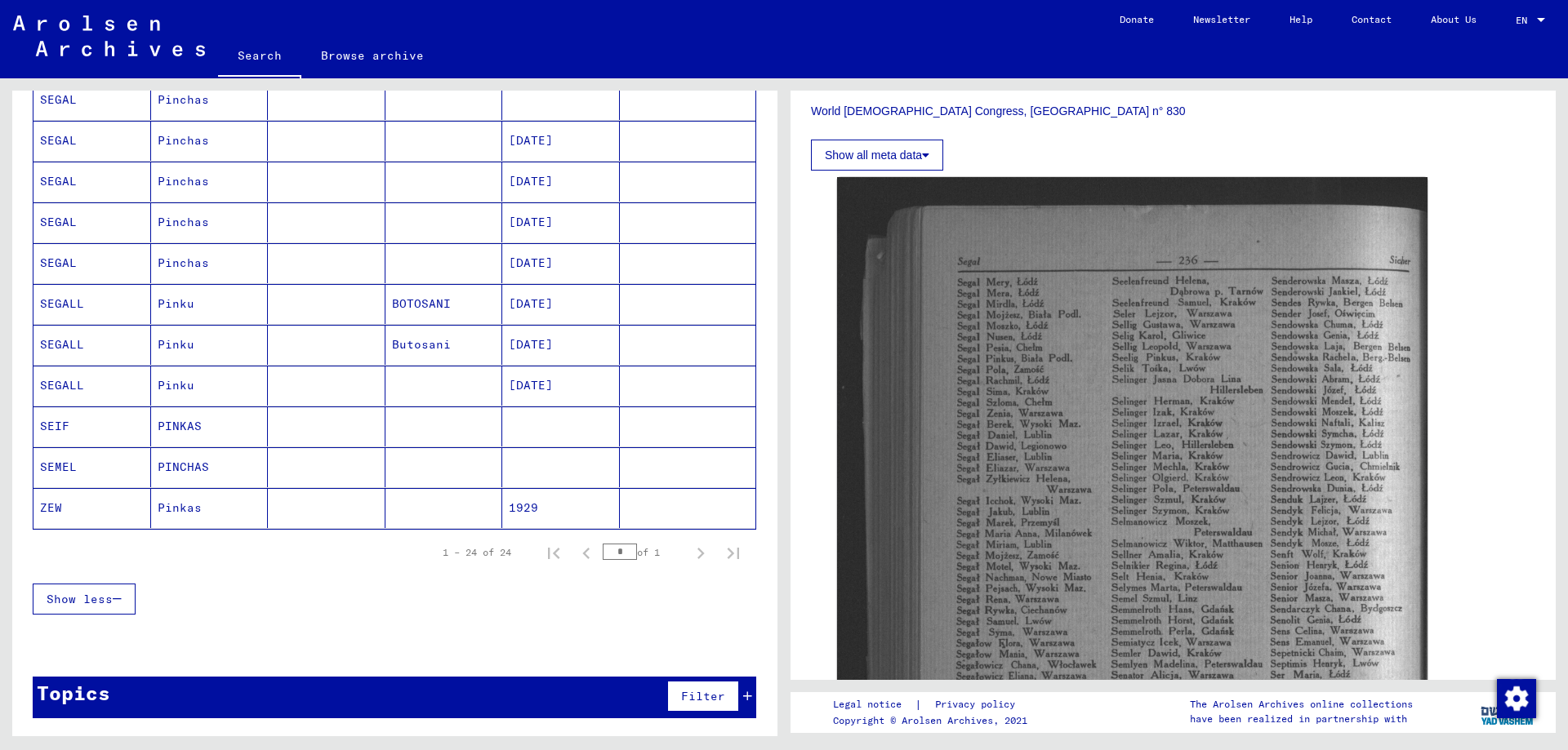
click at [561, 407] on mat-cell at bounding box center [561, 426] width 117 height 40
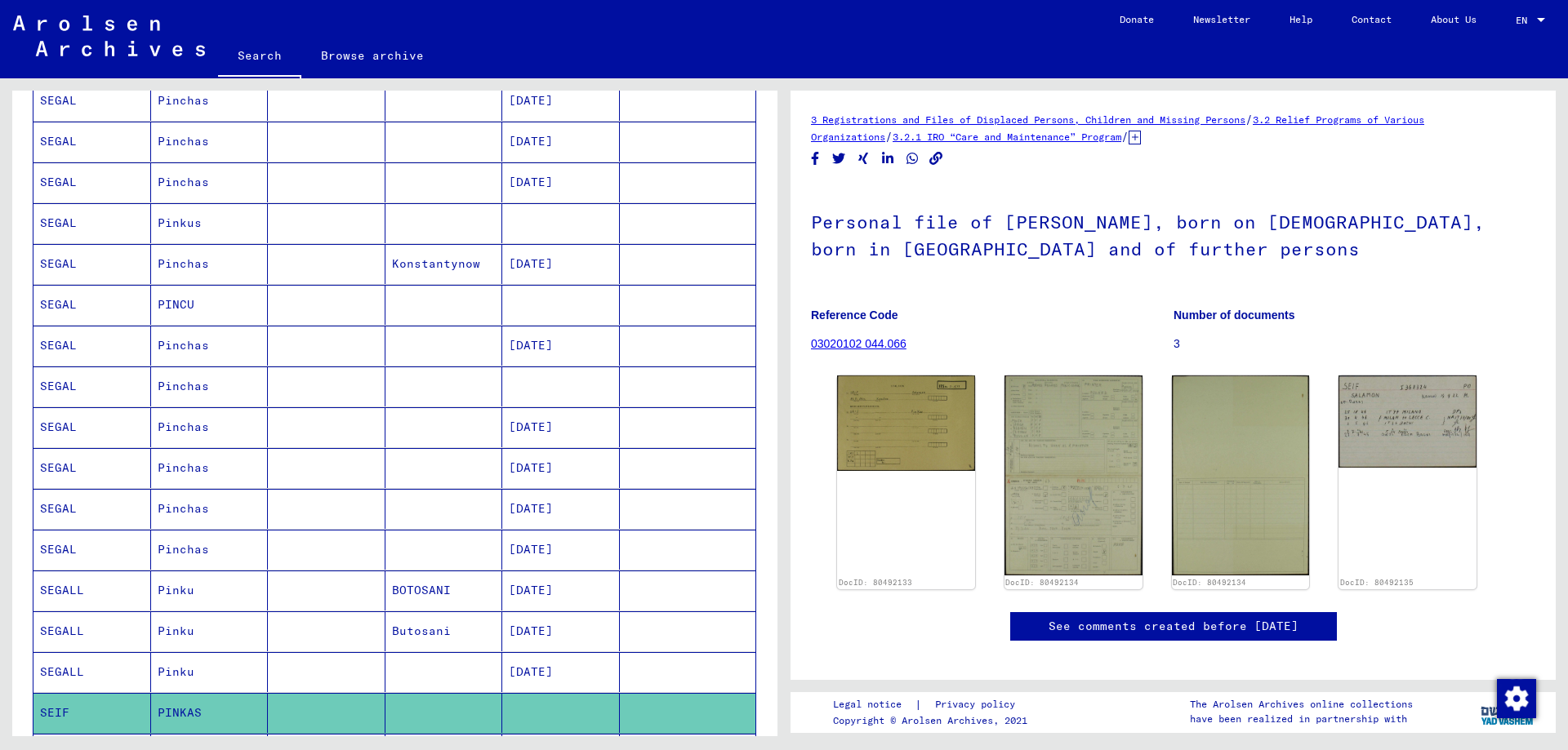
scroll to position [292, 0]
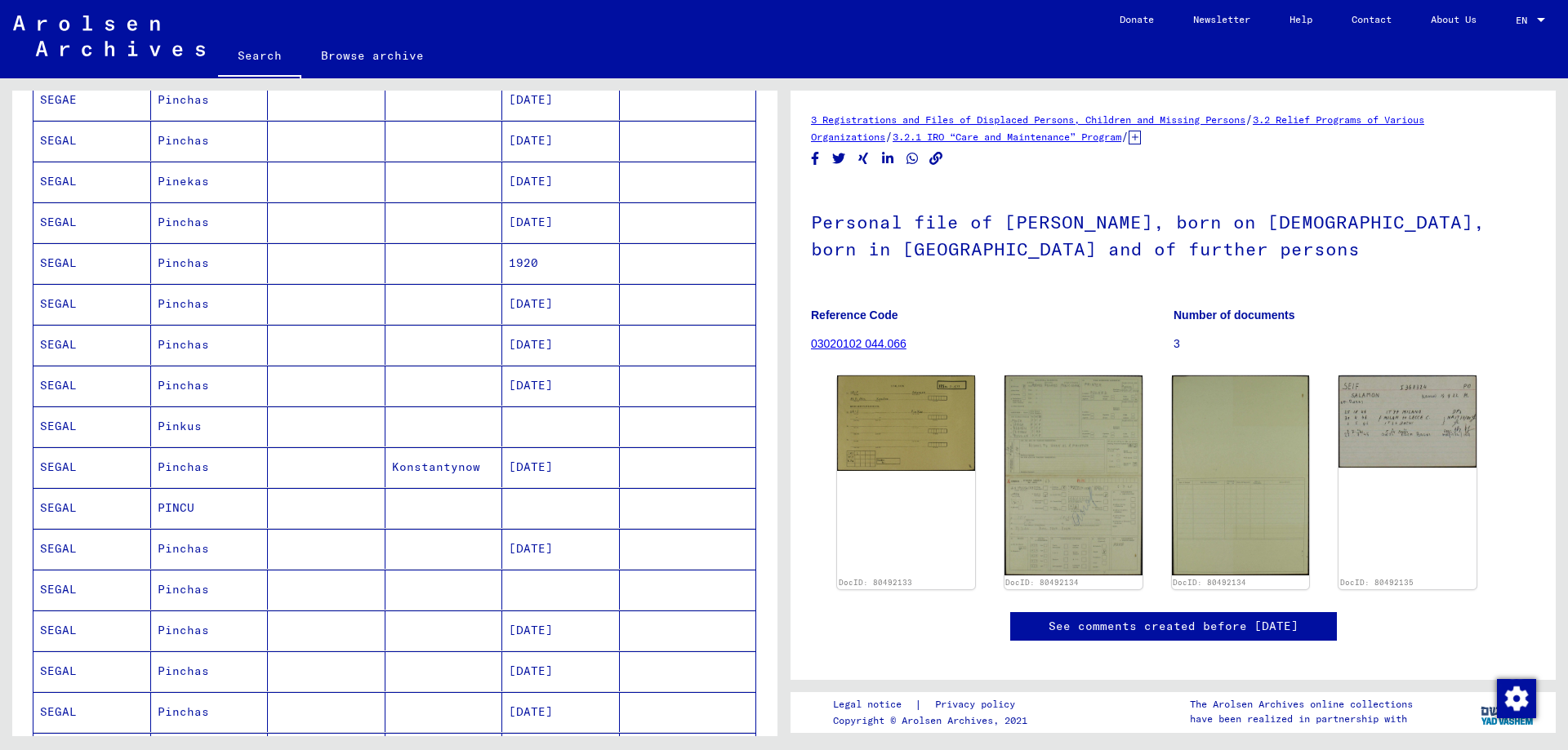
click at [556, 429] on mat-cell at bounding box center [561, 426] width 117 height 40
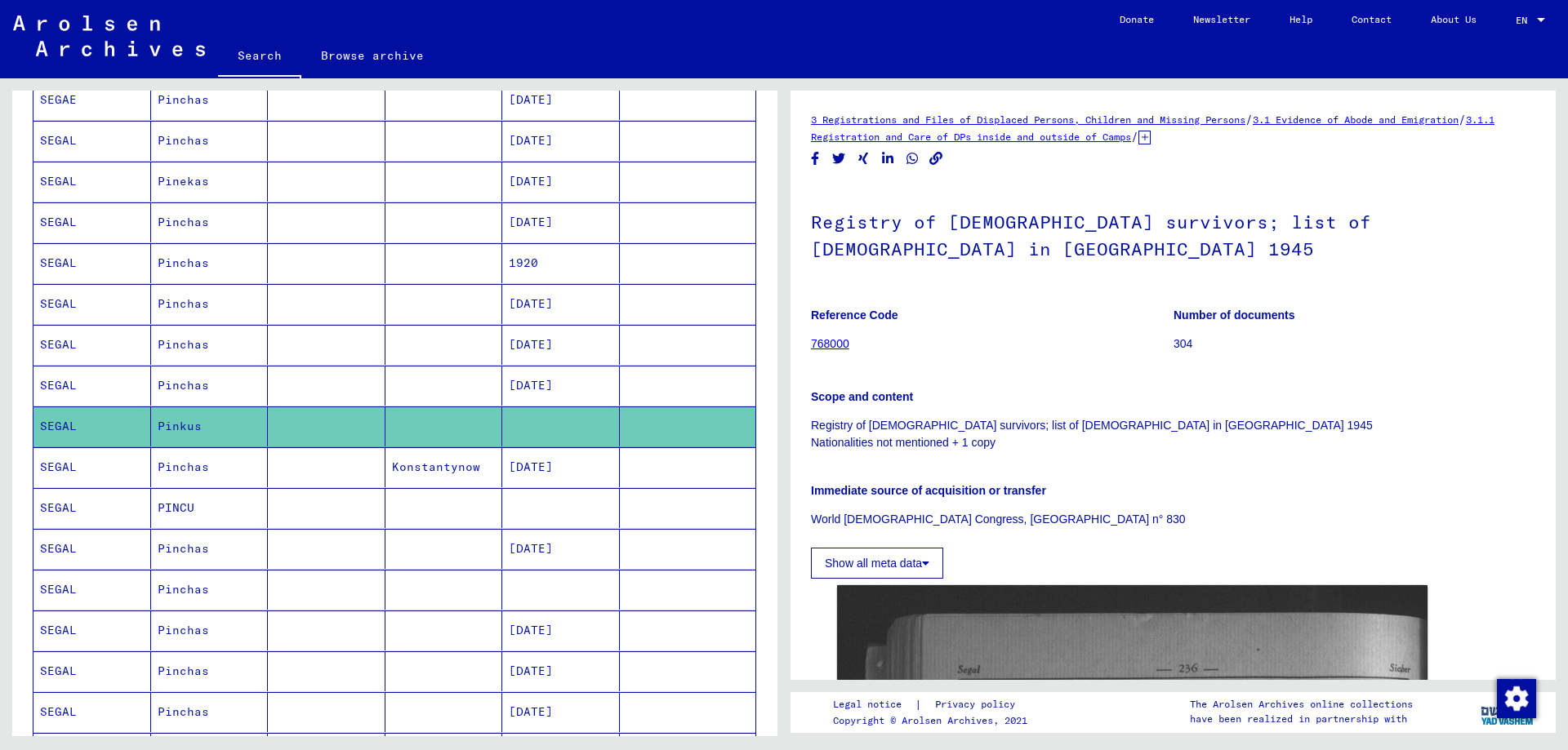
click at [416, 506] on mat-cell at bounding box center [444, 508] width 117 height 40
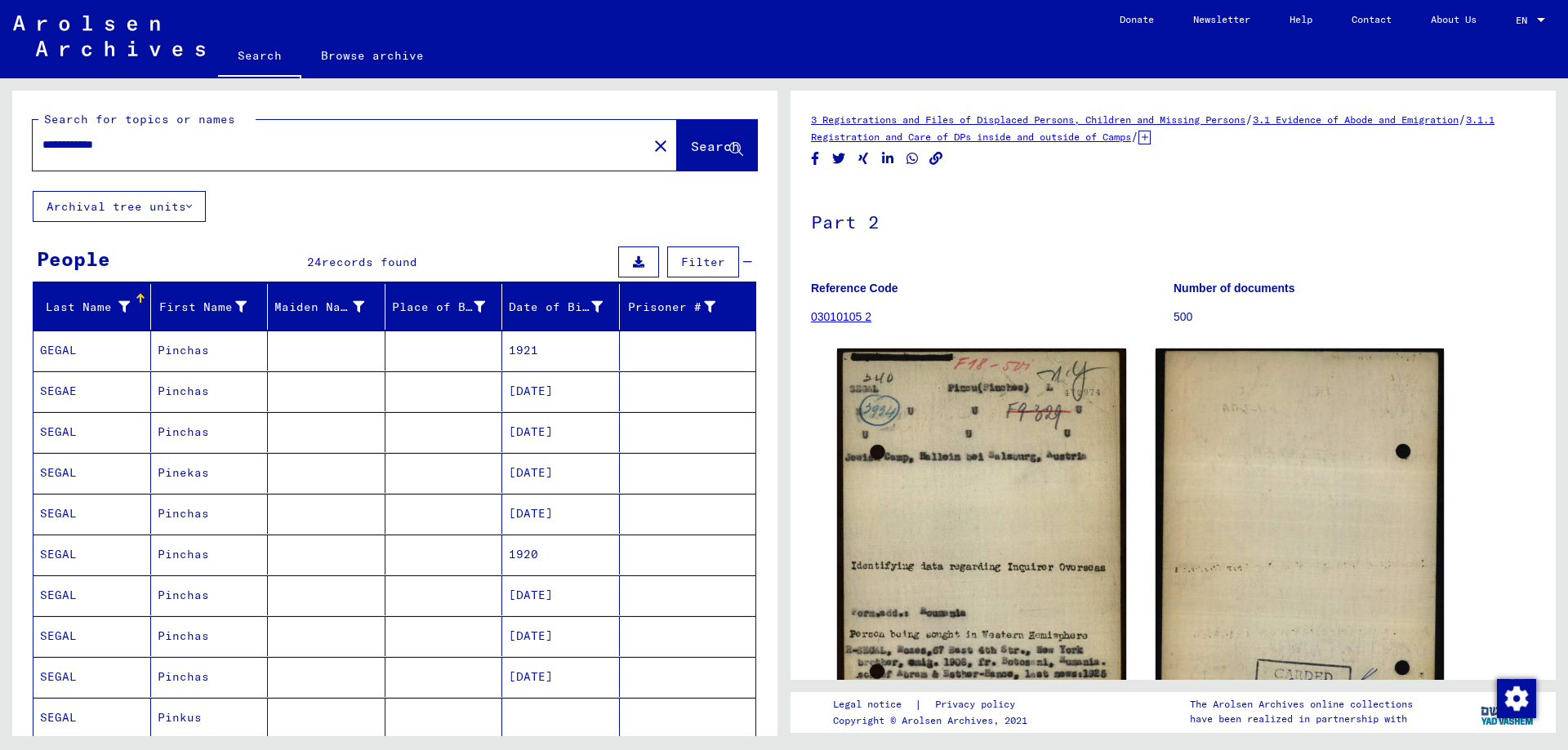
scroll to position [408, 0]
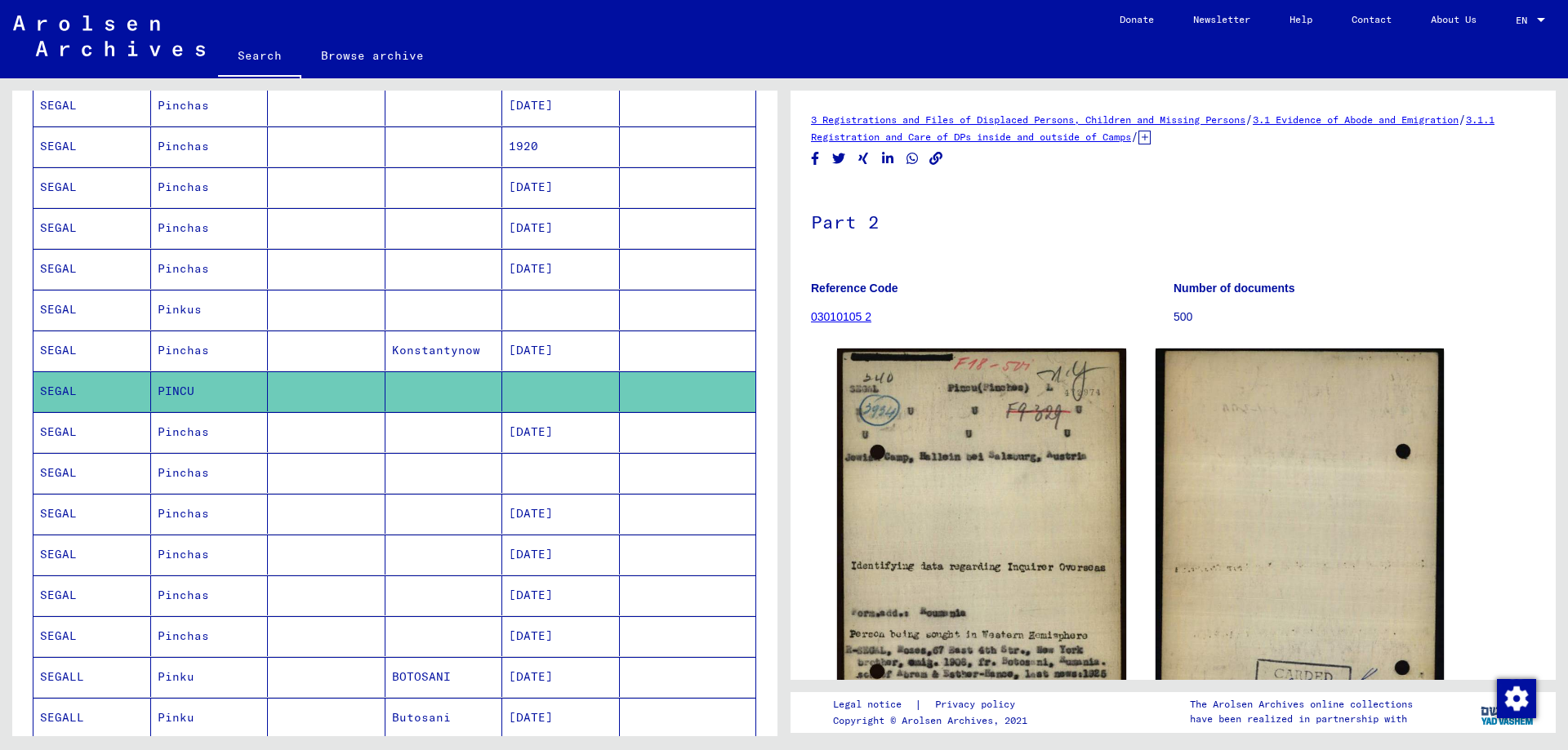
click at [540, 477] on mat-cell at bounding box center [561, 473] width 117 height 40
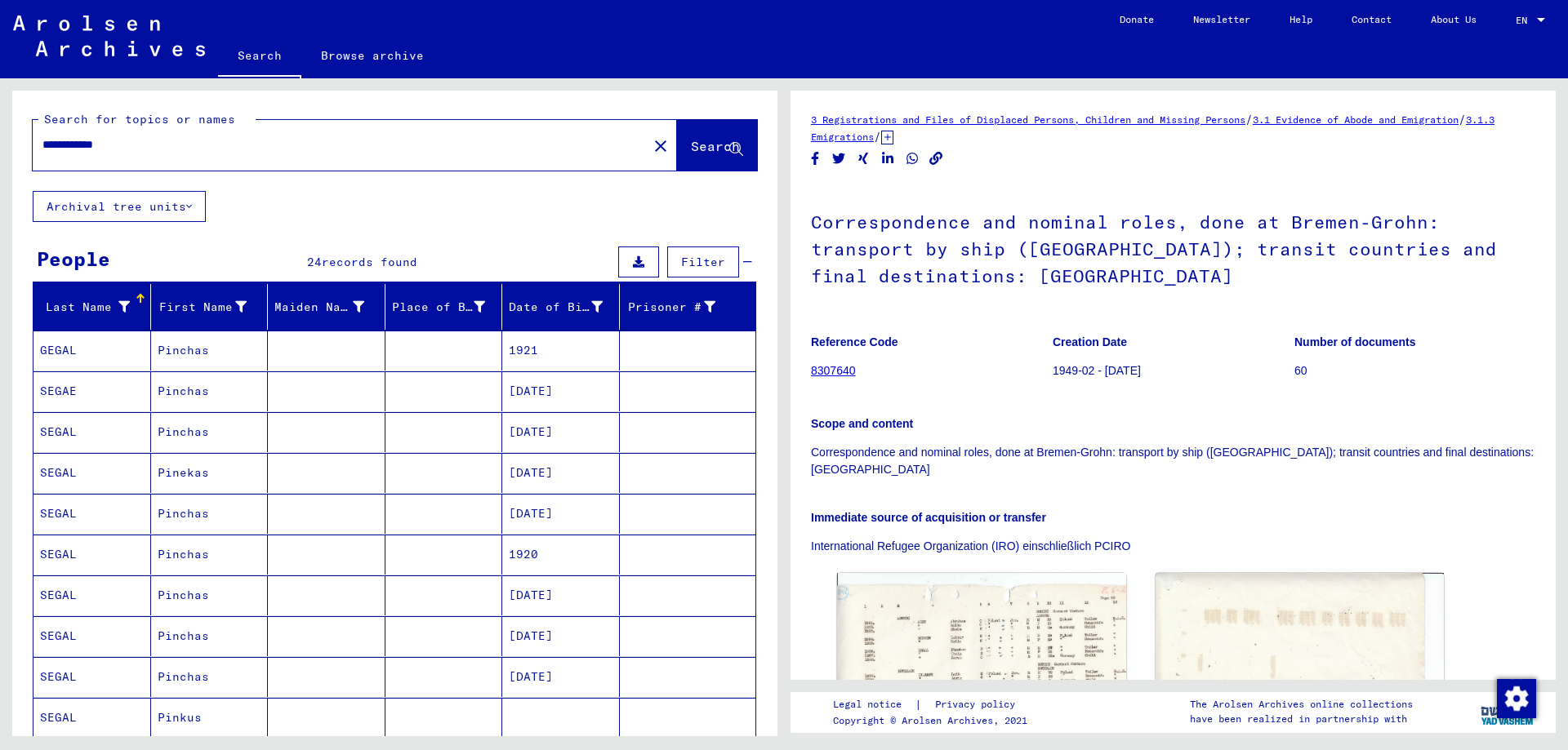
click at [112, 141] on input "**********" at bounding box center [339, 145] width 595 height 17
click at [71, 139] on input "**********" at bounding box center [339, 145] width 595 height 17
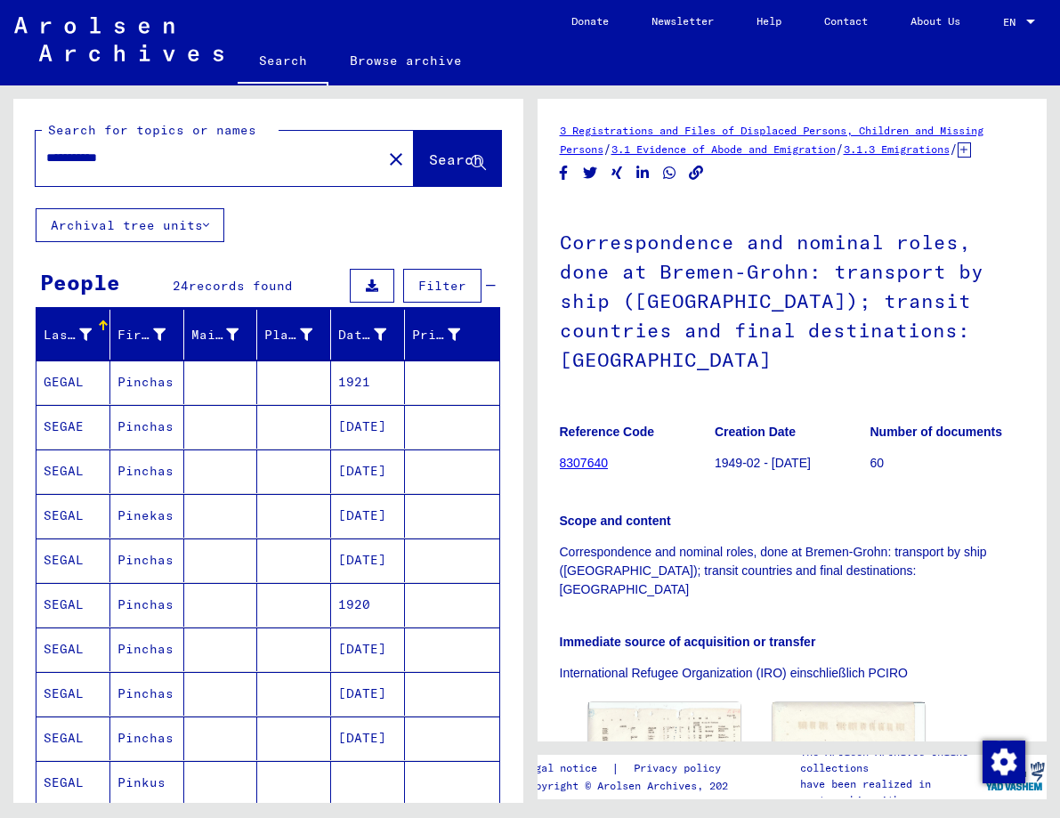
click at [78, 158] on input "**********" at bounding box center [208, 158] width 325 height 19
type input "**********"
click at [429, 162] on span "Search" at bounding box center [455, 159] width 53 height 18
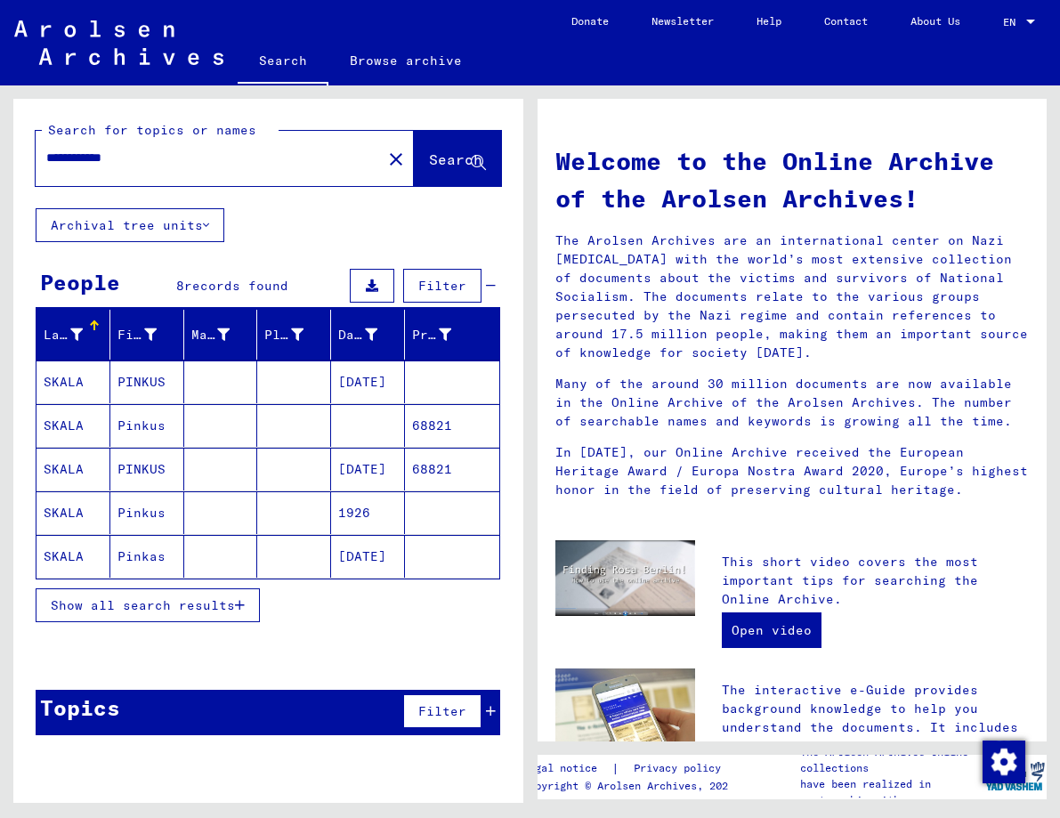
click at [220, 604] on span "Show all search results" at bounding box center [143, 605] width 184 height 16
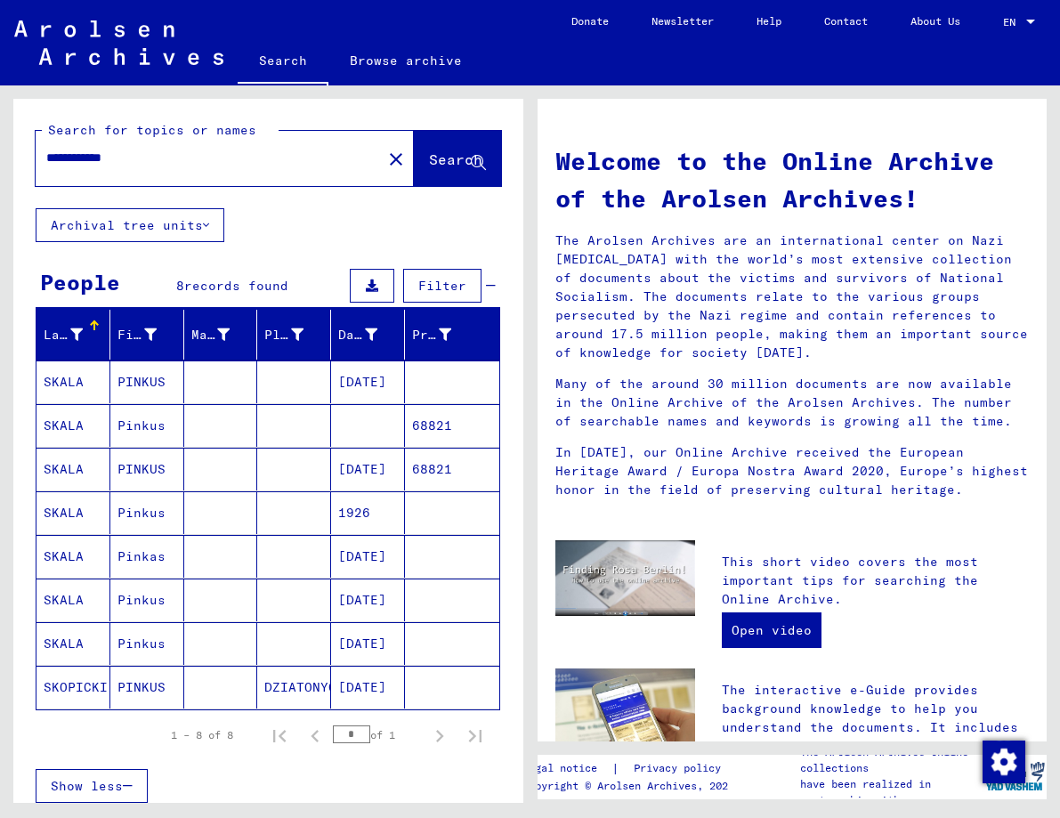
click at [390, 704] on mat-cell "11/26/1916" at bounding box center [368, 687] width 74 height 43
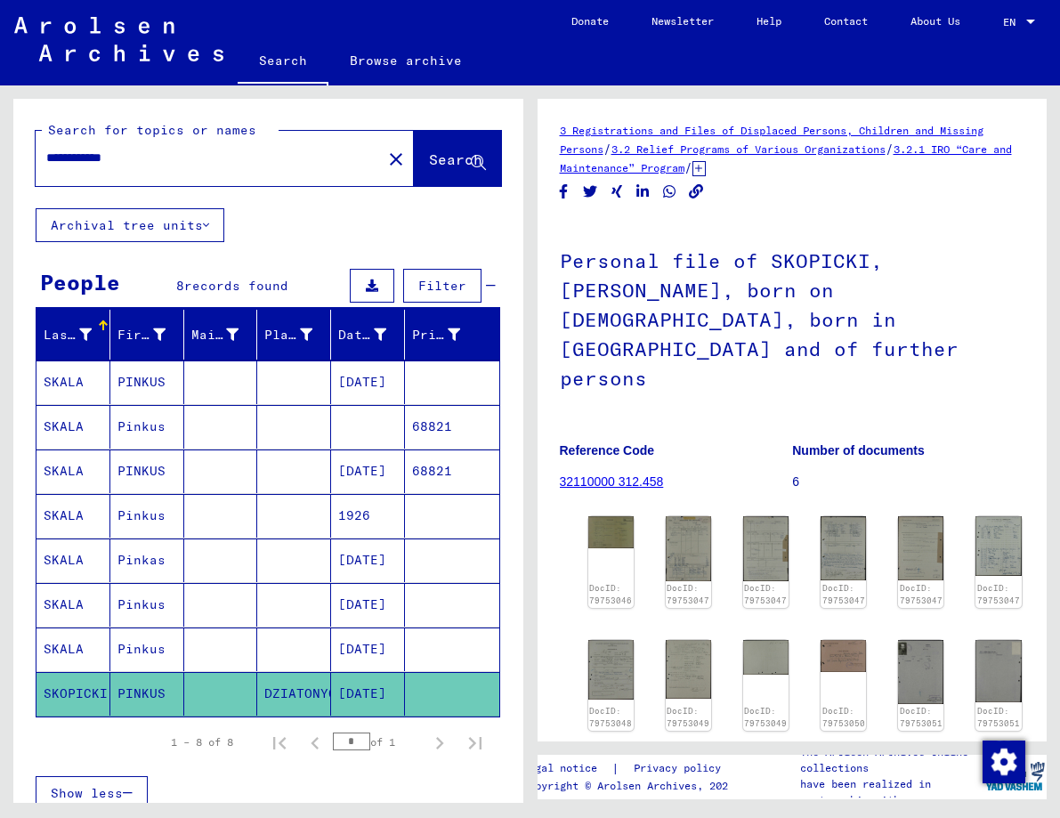
drag, startPoint x: 390, startPoint y: 704, endPoint x: 408, endPoint y: 704, distance: 17.8
click at [408, 704] on mat-row "SKOPICKI PINKUS DZIATONYCE 11/26/1916" at bounding box center [268, 694] width 463 height 45
drag, startPoint x: 391, startPoint y: 309, endPoint x: 418, endPoint y: 318, distance: 28.2
click at [418, 318] on mat-table "Last Name First Name Maiden Name Place of Birth Date of Birth Prisoner # SKALA …" at bounding box center [268, 514] width 465 height 408
click at [49, 388] on mat-cell "SKALA" at bounding box center [74, 383] width 74 height 44
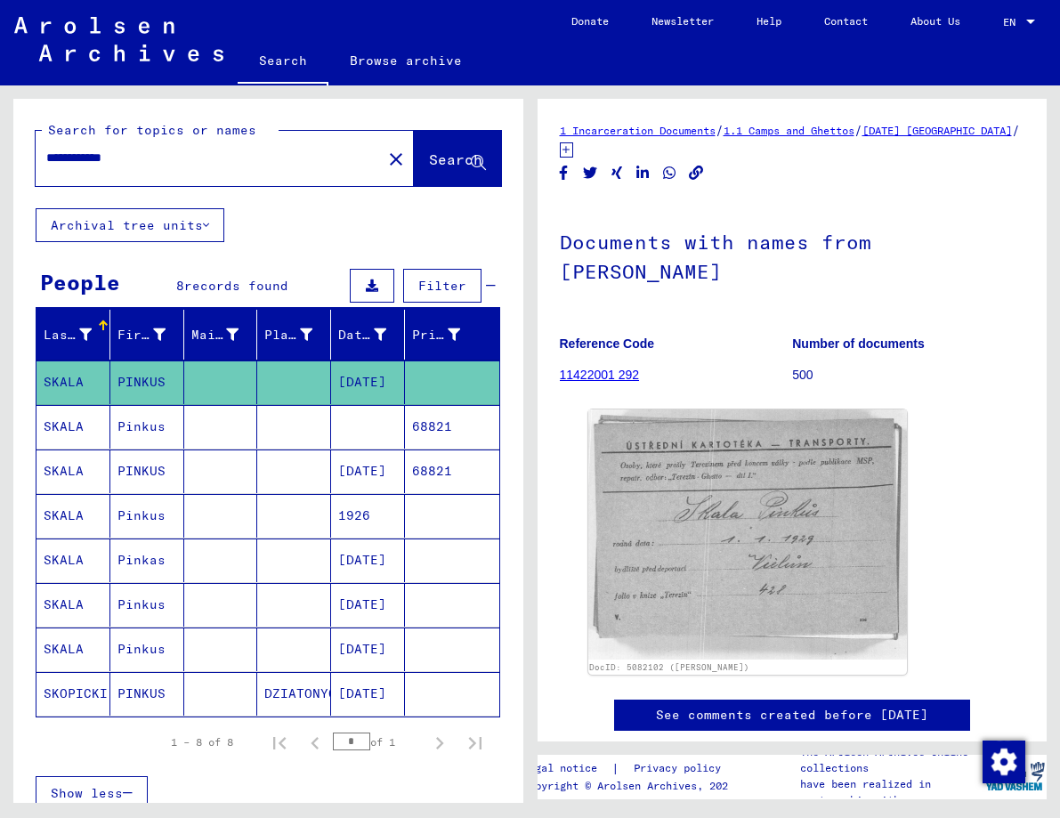
click at [59, 472] on mat-cell "SKALA" at bounding box center [74, 472] width 74 height 44
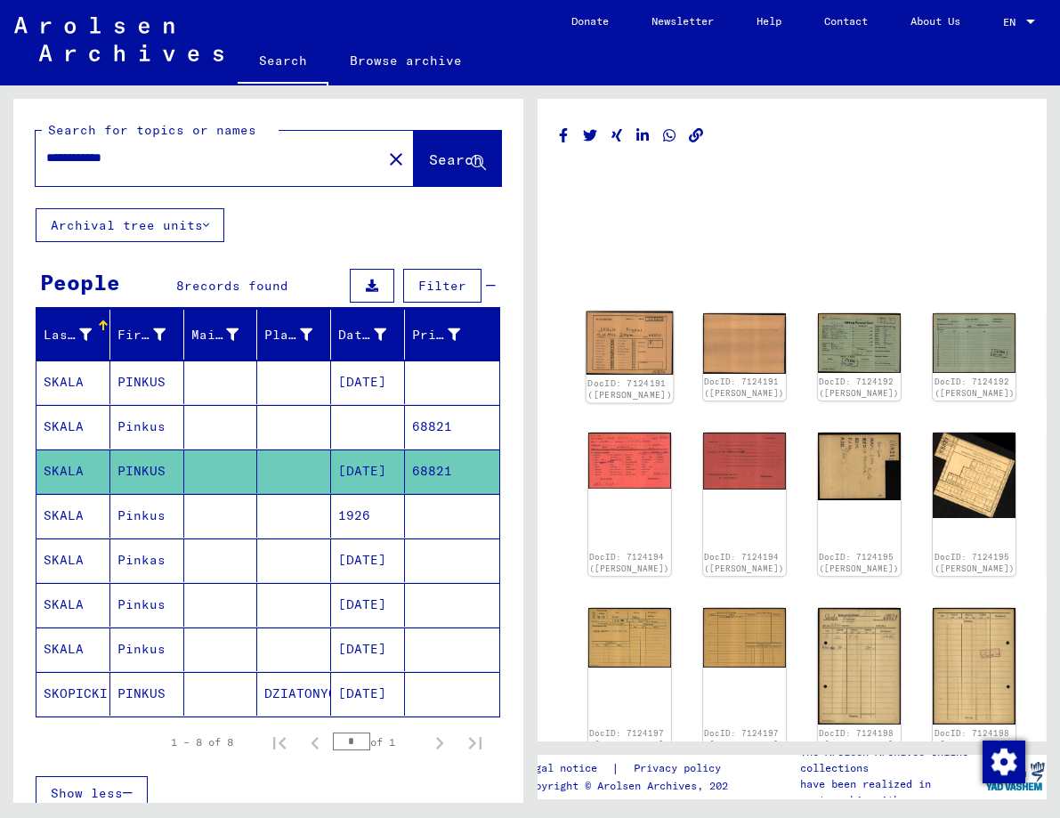
click at [609, 338] on img at bounding box center [629, 343] width 87 height 63
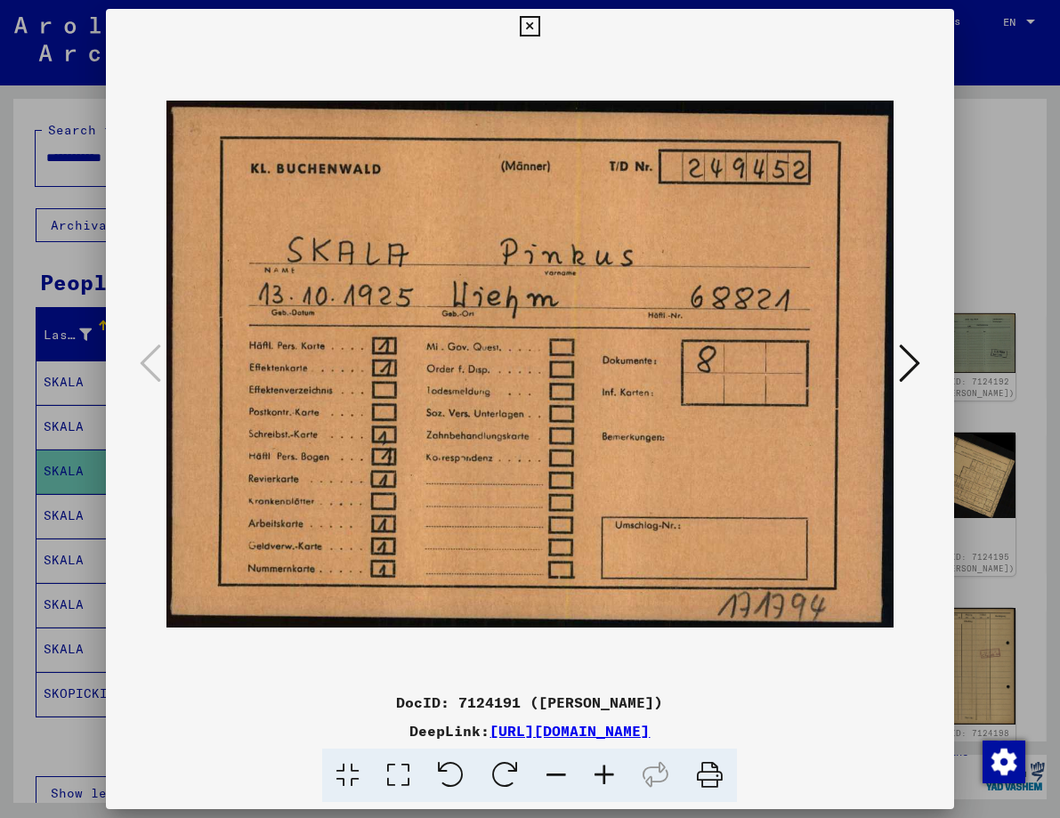
click at [609, 338] on img at bounding box center [530, 365] width 727 height 640
click at [79, 468] on div at bounding box center [530, 409] width 1060 height 818
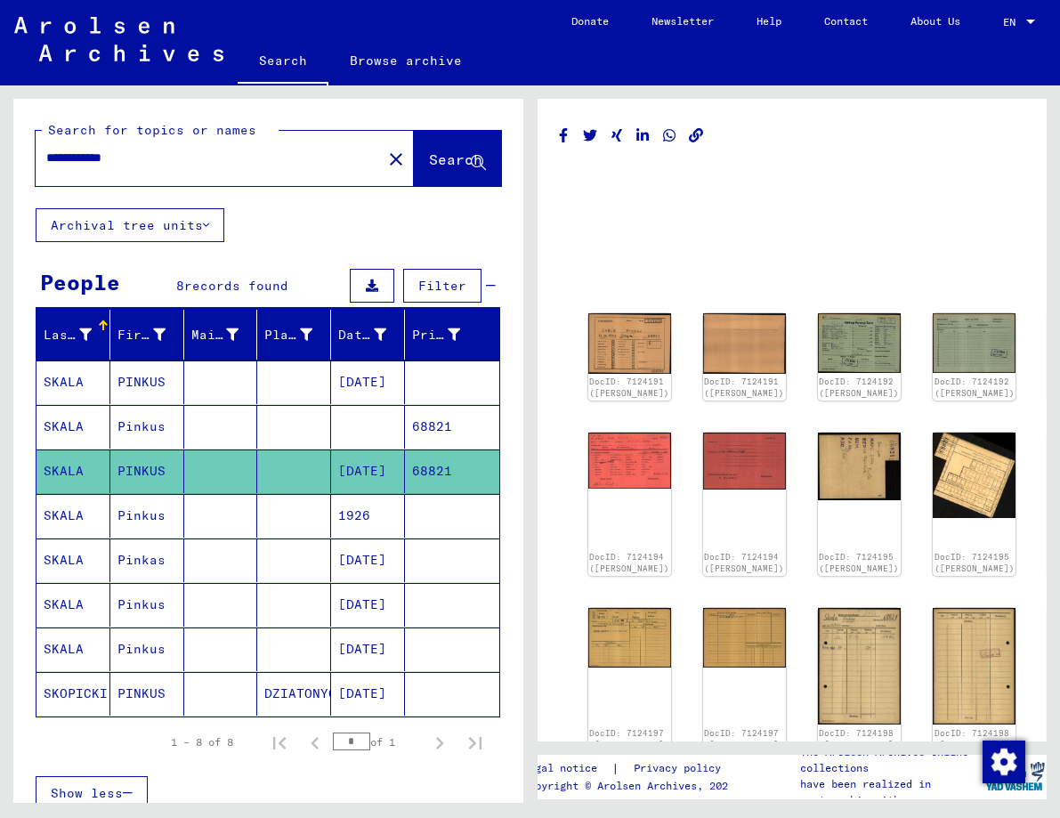
click at [89, 514] on mat-cell "SKALA" at bounding box center [74, 516] width 74 height 44
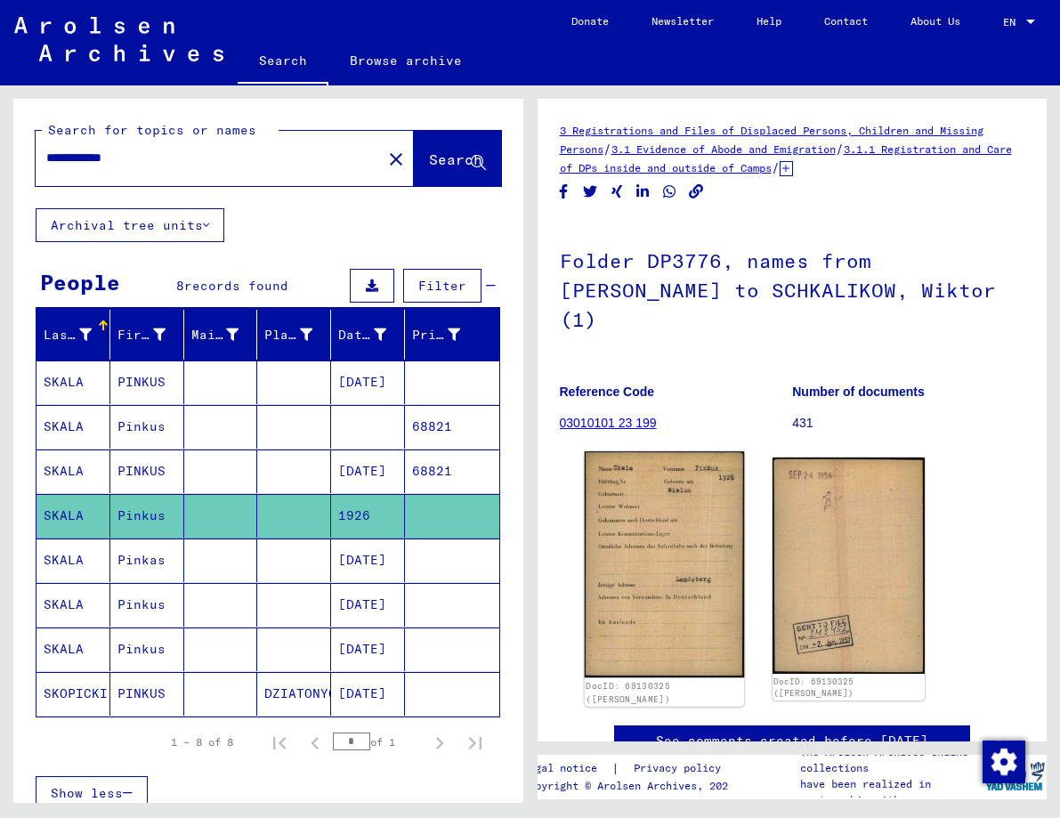
click at [670, 519] on img at bounding box center [664, 564] width 160 height 226
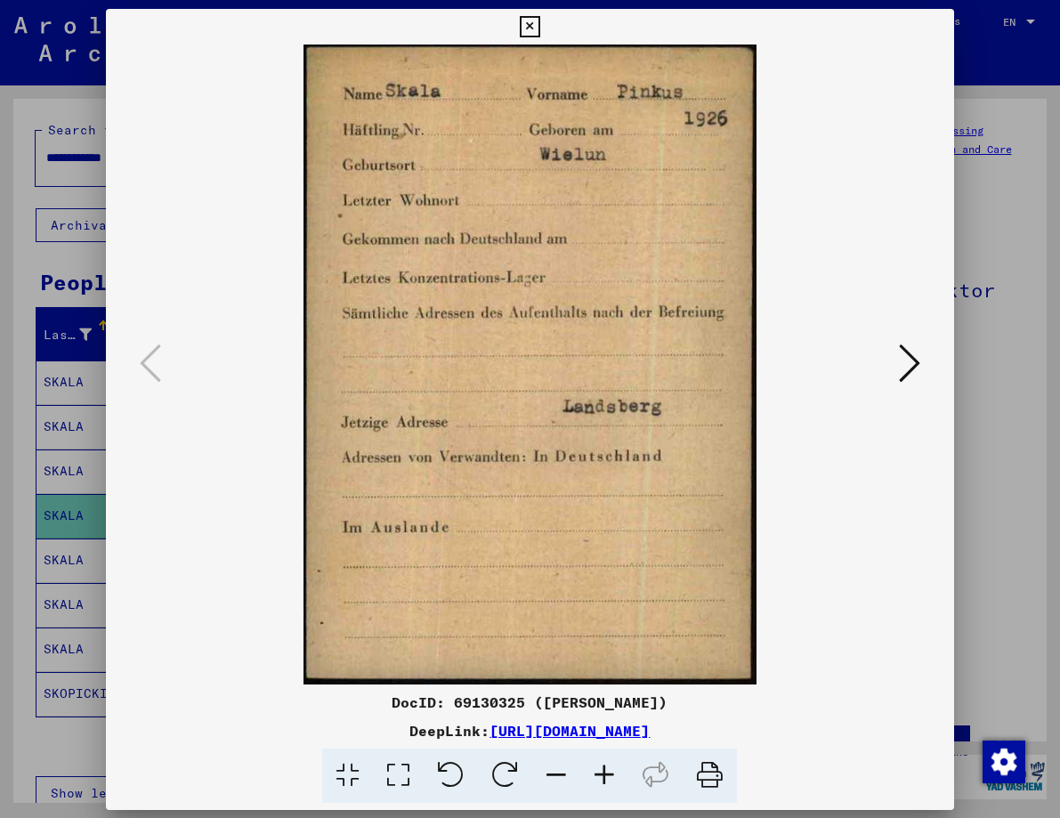
click at [670, 519] on img at bounding box center [530, 365] width 727 height 640
click at [913, 361] on icon at bounding box center [909, 363] width 21 height 43
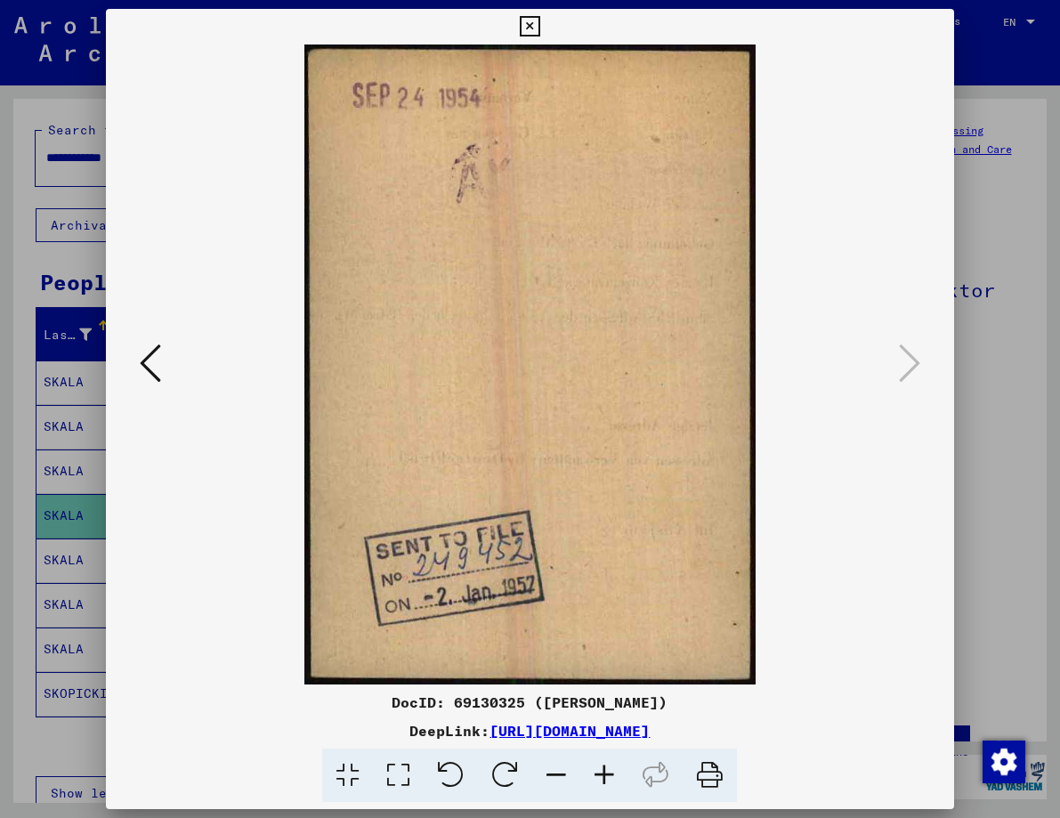
click at [153, 370] on icon at bounding box center [150, 363] width 21 height 43
